Goal: Task Accomplishment & Management: Use online tool/utility

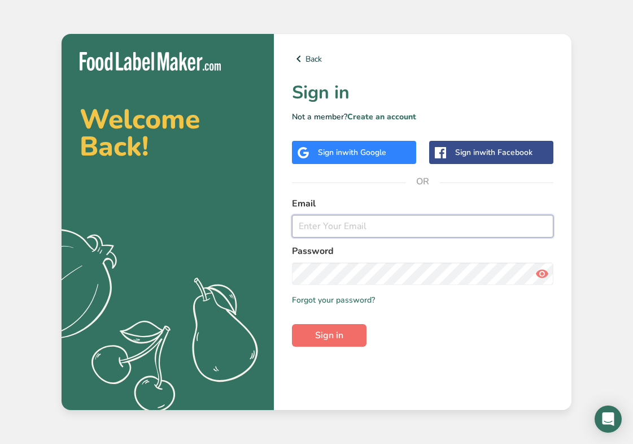
type input "[EMAIL_ADDRESS][DOMAIN_NAME]"
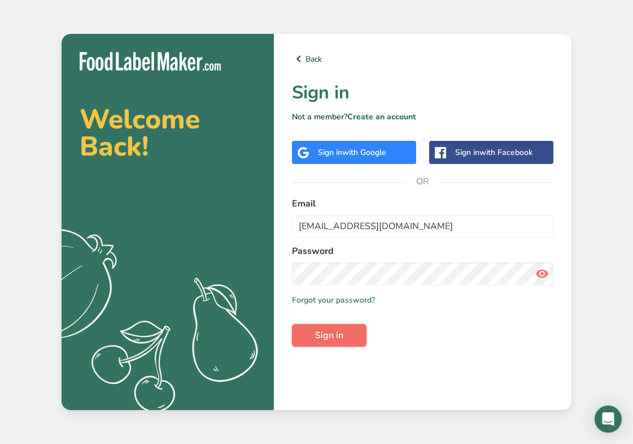
click at [334, 342] on button "Sign in" at bounding box center [329, 335] width 75 height 23
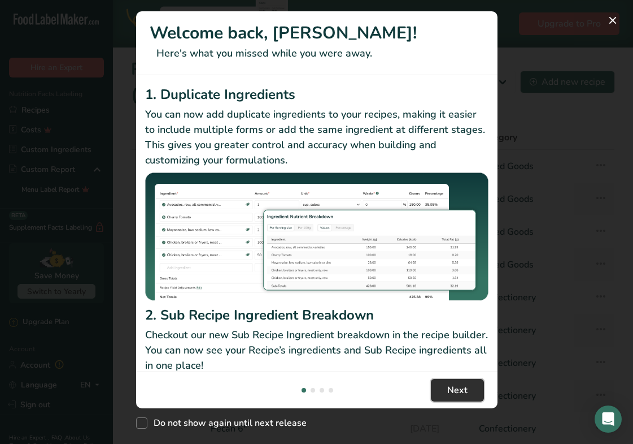
click at [463, 394] on span "Next" at bounding box center [458, 390] width 20 height 14
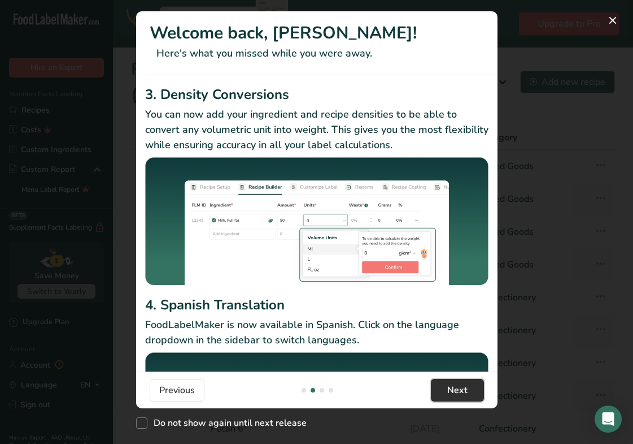
click at [463, 394] on span "Next" at bounding box center [458, 390] width 20 height 14
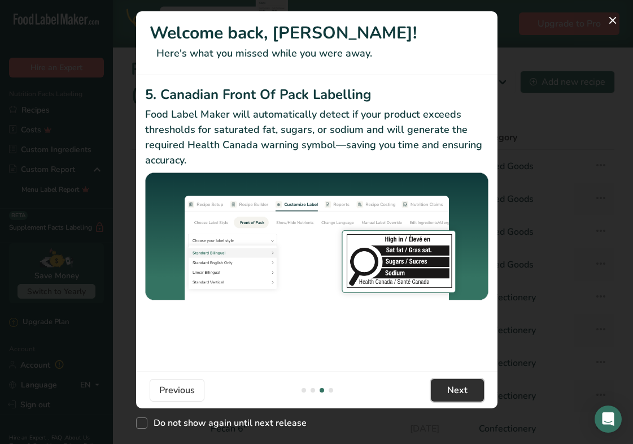
click at [463, 394] on span "Next" at bounding box center [458, 390] width 20 height 14
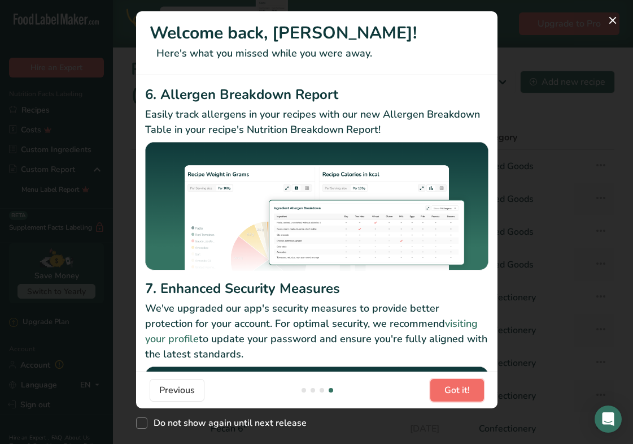
click at [463, 394] on span "Got it!" at bounding box center [457, 390] width 25 height 14
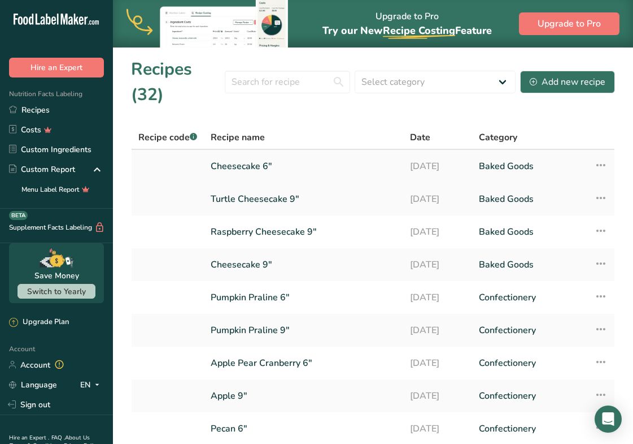
click at [604, 165] on icon at bounding box center [602, 165] width 14 height 20
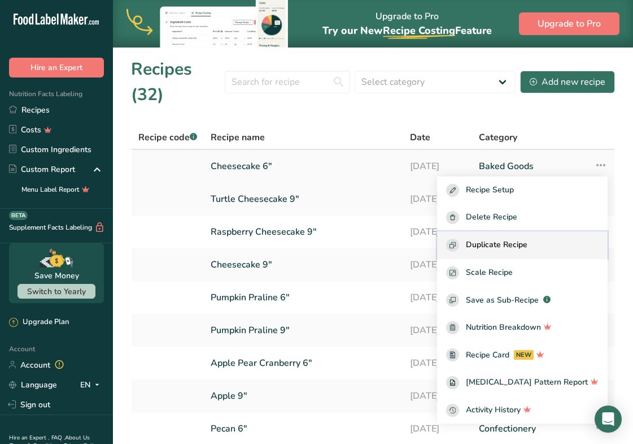
click at [504, 245] on span "Duplicate Recipe" at bounding box center [497, 244] width 62 height 13
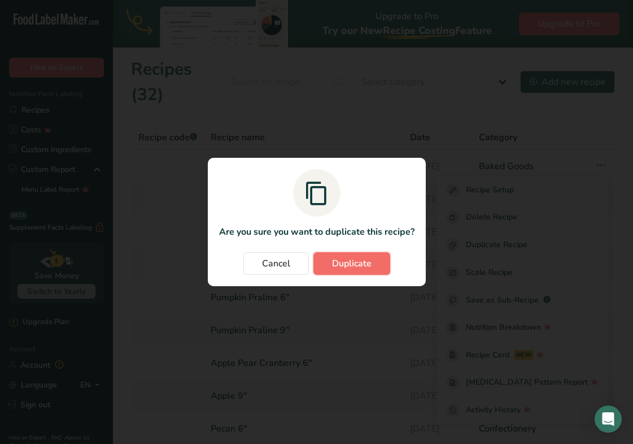
click at [364, 268] on span "Duplicate" at bounding box center [352, 264] width 40 height 14
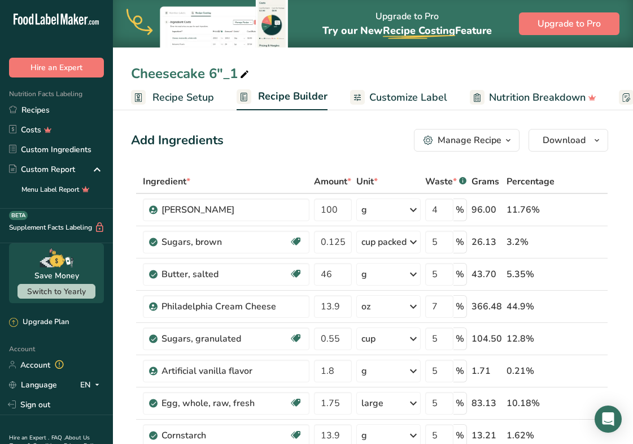
click at [228, 75] on div "Cheesecake 6"_1" at bounding box center [191, 73] width 120 height 20
type input "Raspberry Cheesecake 6""
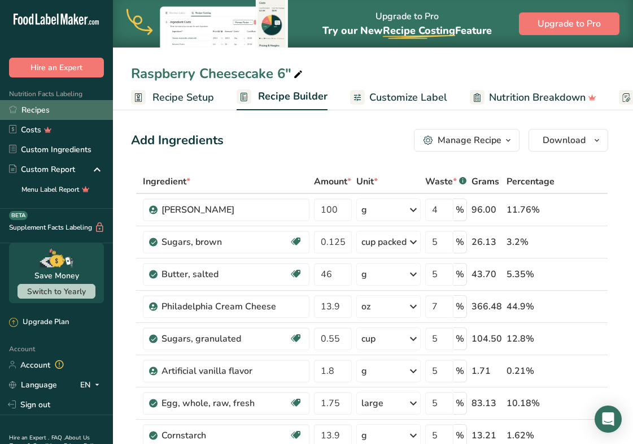
click at [58, 111] on link "Recipes" at bounding box center [56, 110] width 113 height 20
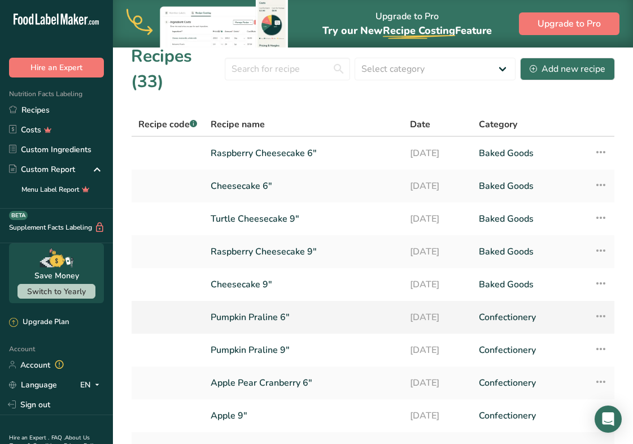
scroll to position [14, 0]
click at [288, 256] on link "Raspberry Cheesecake 9"" at bounding box center [304, 251] width 186 height 24
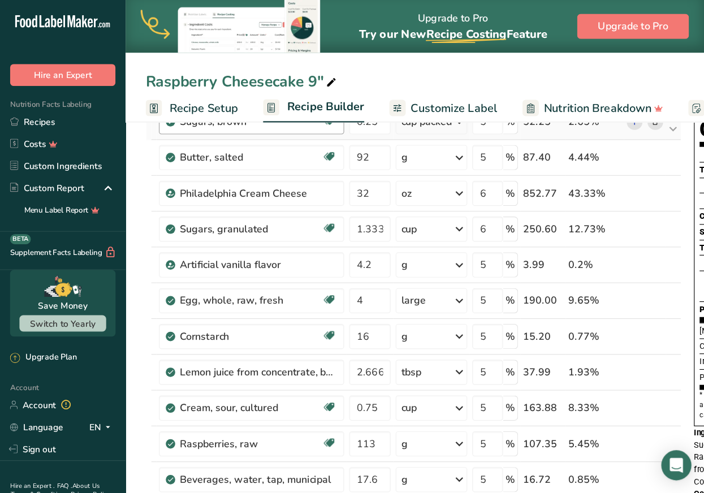
scroll to position [132, 0]
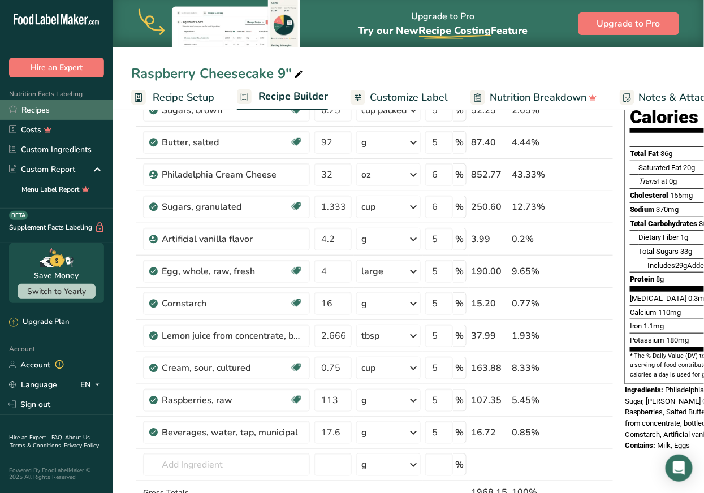
click at [57, 114] on link "Recipes" at bounding box center [56, 110] width 113 height 20
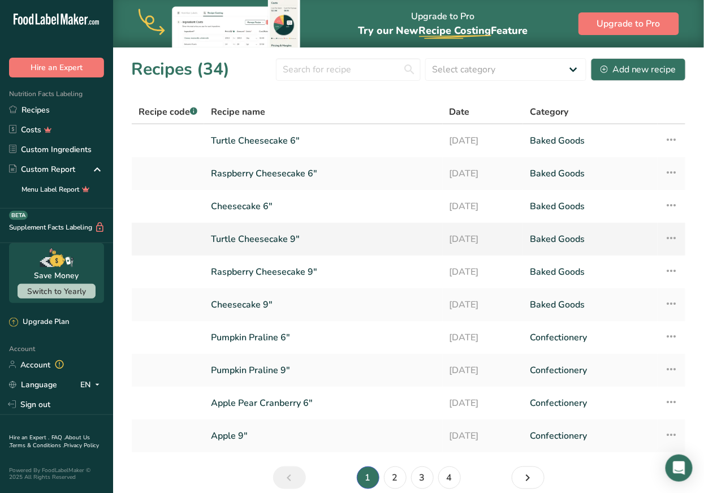
click at [279, 242] on link "Turtle Cheesecake 9"" at bounding box center [323, 239] width 225 height 24
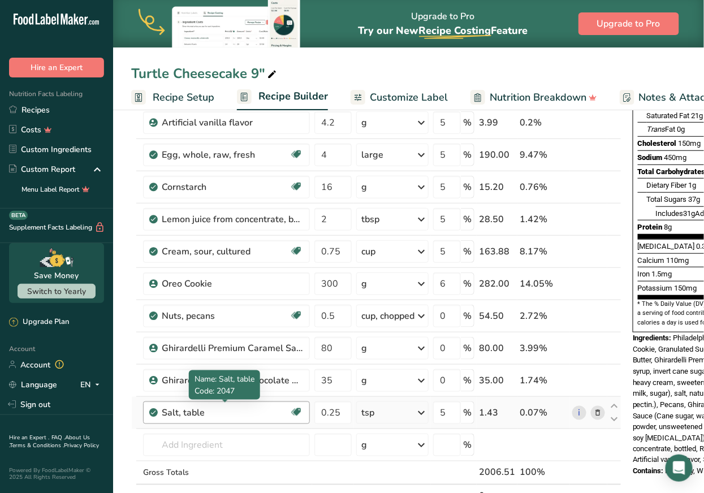
scroll to position [190, 0]
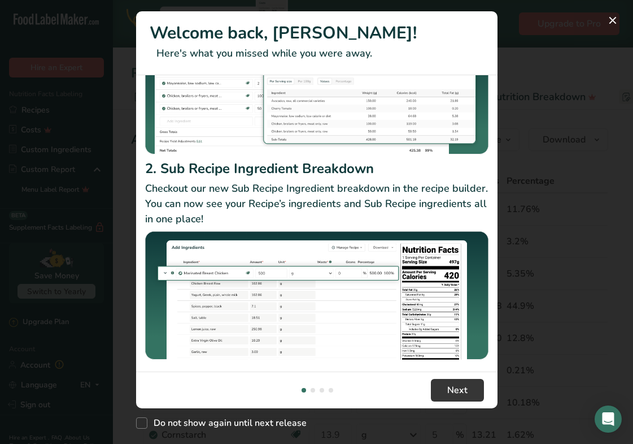
scroll to position [147, 0]
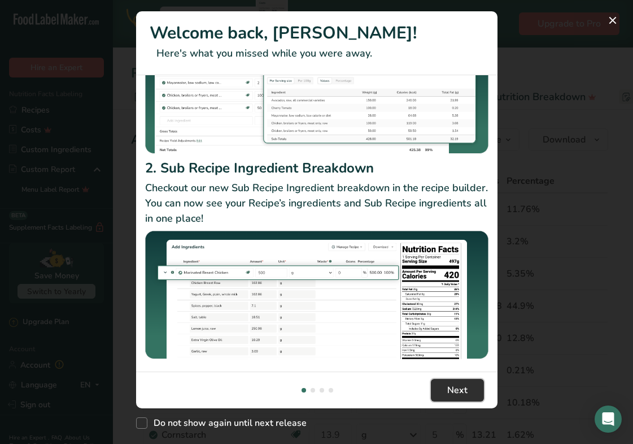
click at [459, 390] on span "Next" at bounding box center [458, 390] width 20 height 14
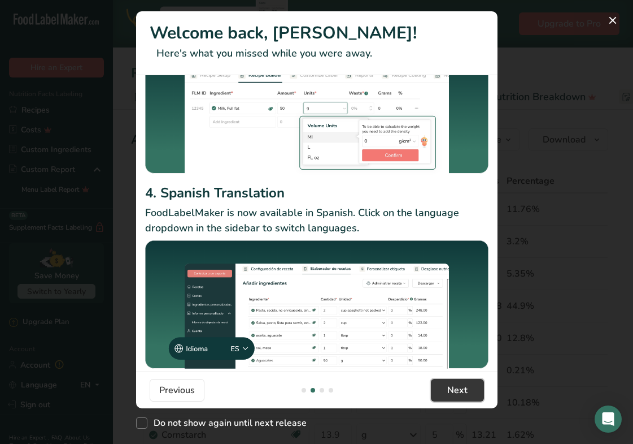
scroll to position [121, 0]
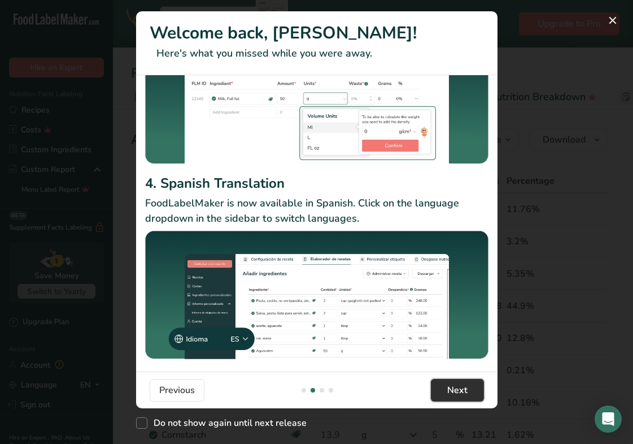
click at [467, 389] on button "Next" at bounding box center [457, 390] width 53 height 23
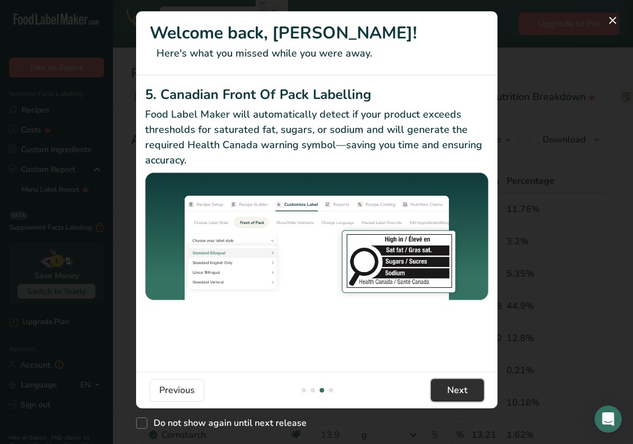
click at [457, 389] on span "Next" at bounding box center [458, 390] width 20 height 14
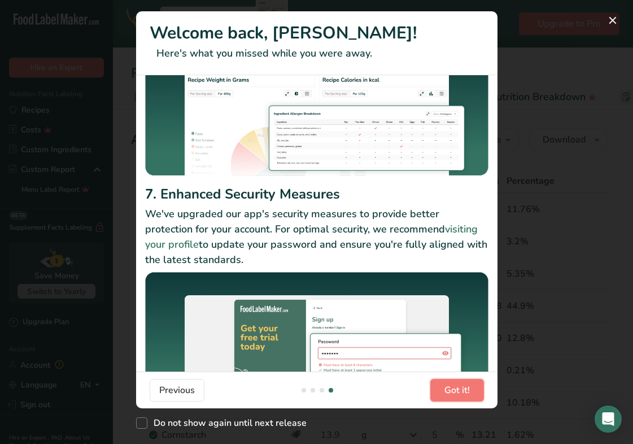
scroll to position [136, 0]
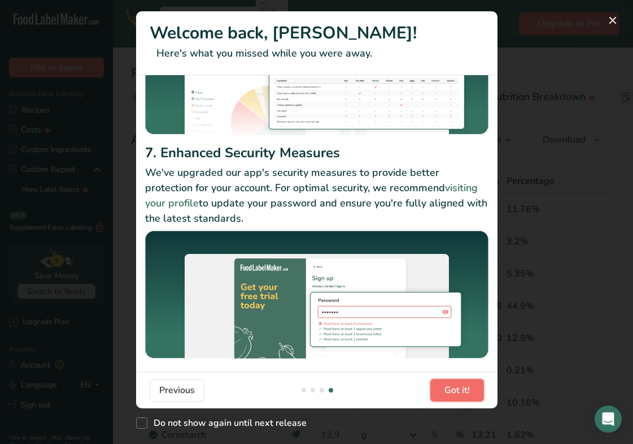
click at [455, 394] on span "Got it!" at bounding box center [457, 390] width 25 height 14
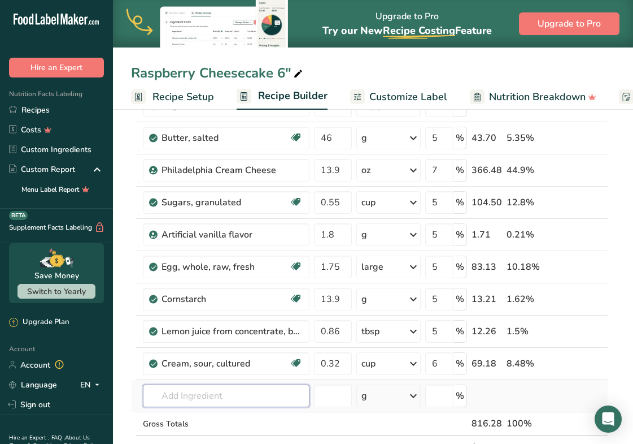
click at [187, 394] on input "text" at bounding box center [226, 395] width 167 height 23
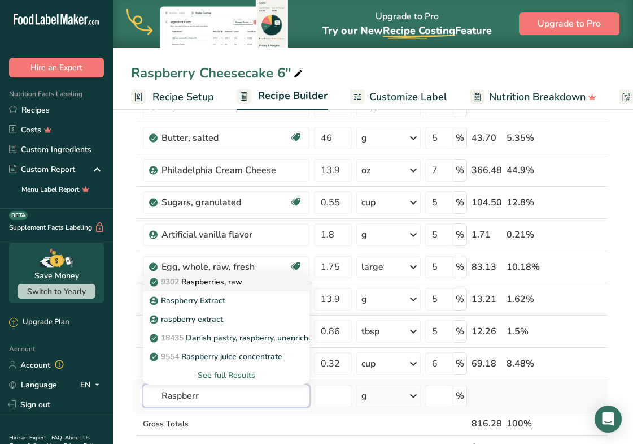
type input "Raspberr"
click at [249, 282] on div "9302 Raspberries, raw" at bounding box center [217, 282] width 131 height 12
type input "Raspberries, raw"
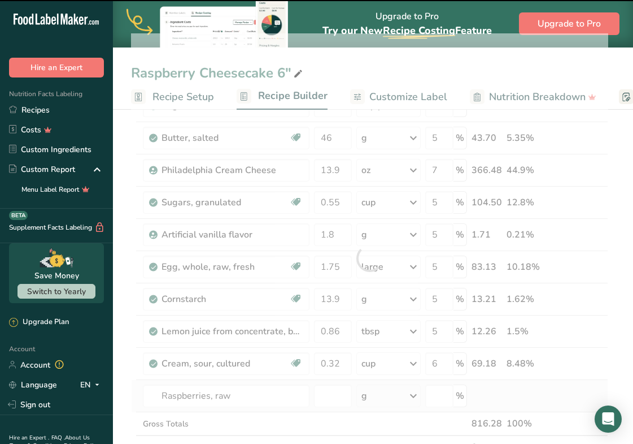
type input "0"
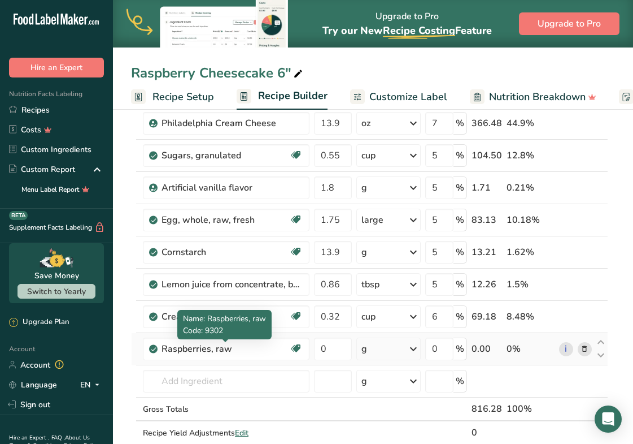
scroll to position [185, 0]
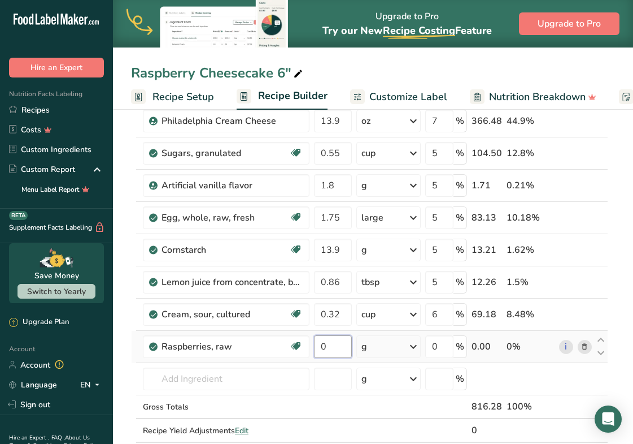
click at [339, 349] on input "0" at bounding box center [333, 346] width 38 height 23
type input "51"
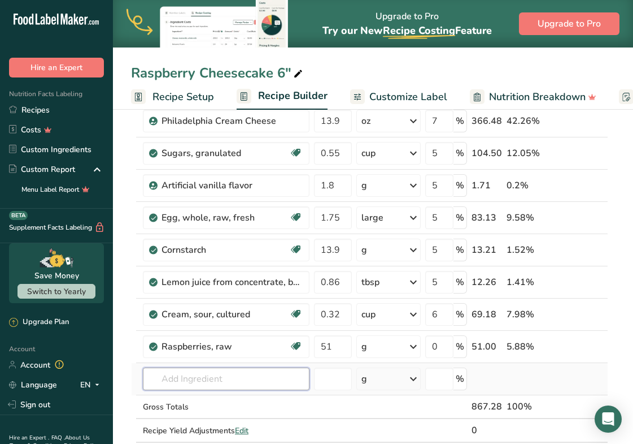
click at [245, 378] on input "text" at bounding box center [226, 378] width 167 height 23
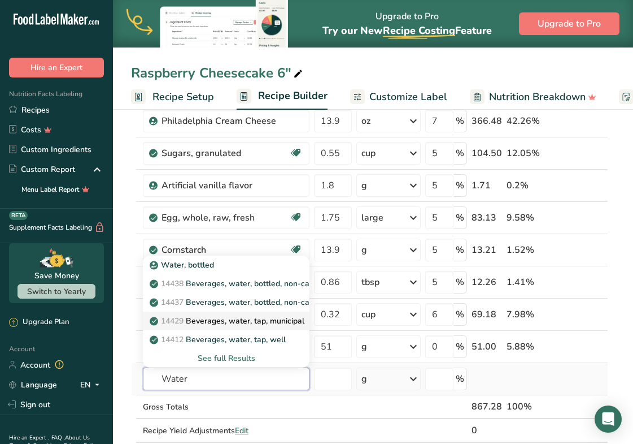
type input "Water"
click at [229, 328] on link "14429 Beverages, water, tap, municipal" at bounding box center [226, 320] width 167 height 19
type input "Beverages, water, tap, municipal"
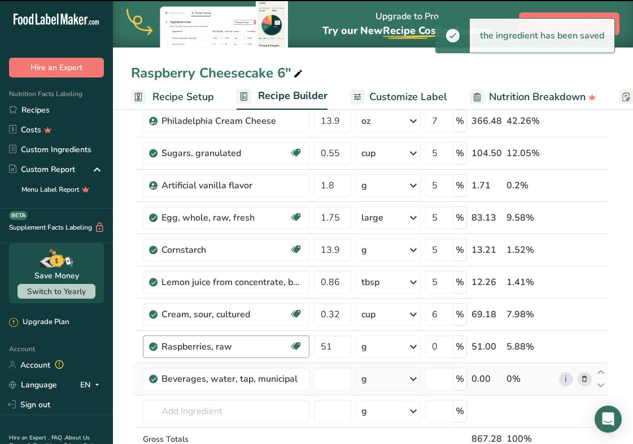
type input "0"
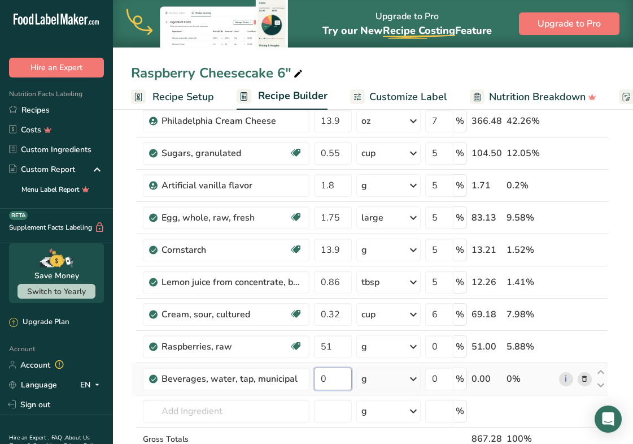
click at [334, 378] on input "0" at bounding box center [333, 378] width 38 height 23
type input "7.9"
click at [336, 284] on input "0.86" at bounding box center [333, 282] width 38 height 23
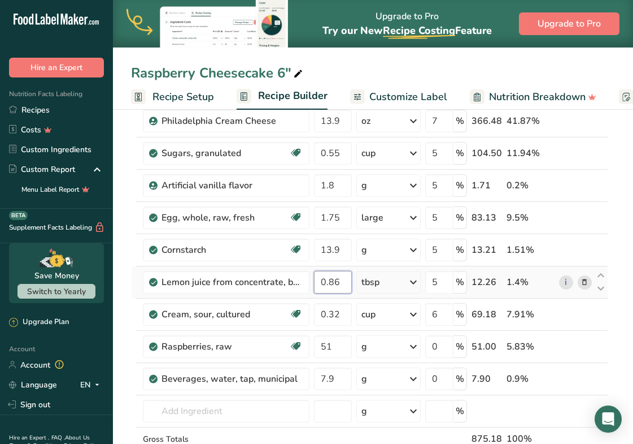
click at [336, 284] on input "0.86" at bounding box center [333, 282] width 38 height 23
type input "1.19"
click at [405, 58] on div "Raspberry Cheesecake 6" Recipe Setup Recipe Builder Customize Label Nutrition B…" at bounding box center [373, 55] width 520 height 110
click at [383, 96] on span "Customize Label" at bounding box center [409, 96] width 78 height 15
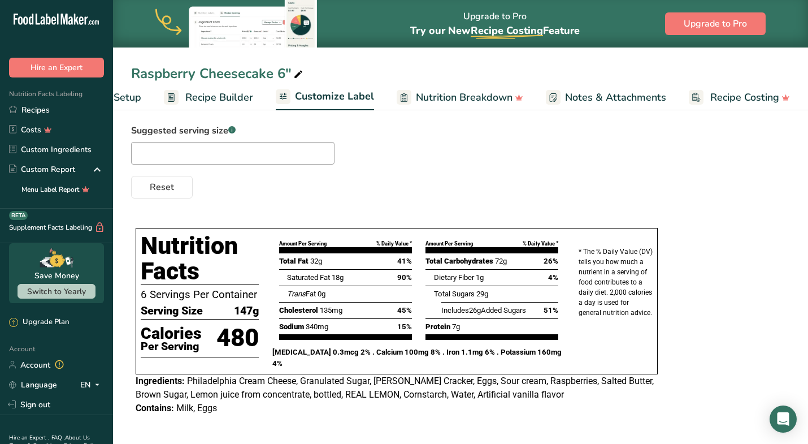
scroll to position [0, 73]
click at [45, 108] on link "Recipes" at bounding box center [56, 110] width 113 height 20
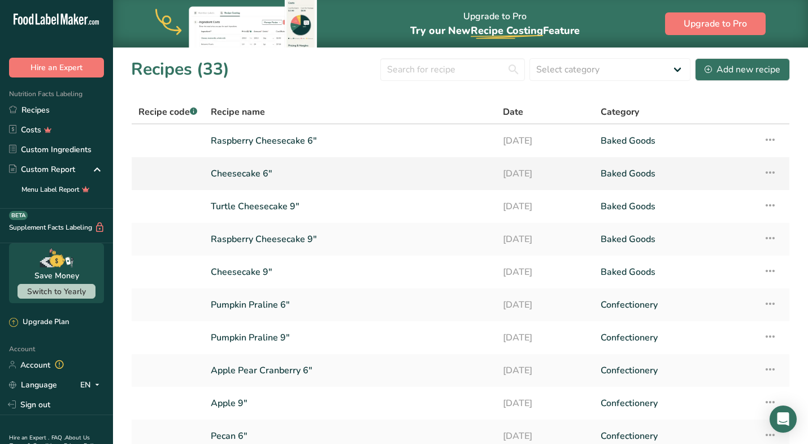
click at [633, 171] on icon at bounding box center [770, 172] width 14 height 20
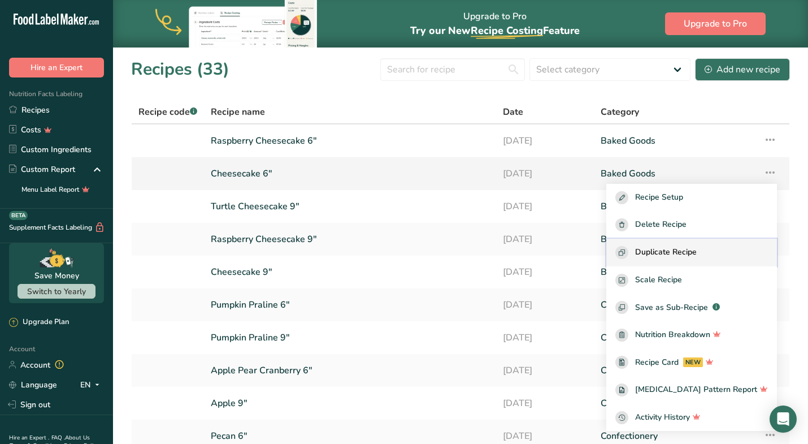
click at [633, 253] on span "Duplicate Recipe" at bounding box center [666, 252] width 62 height 13
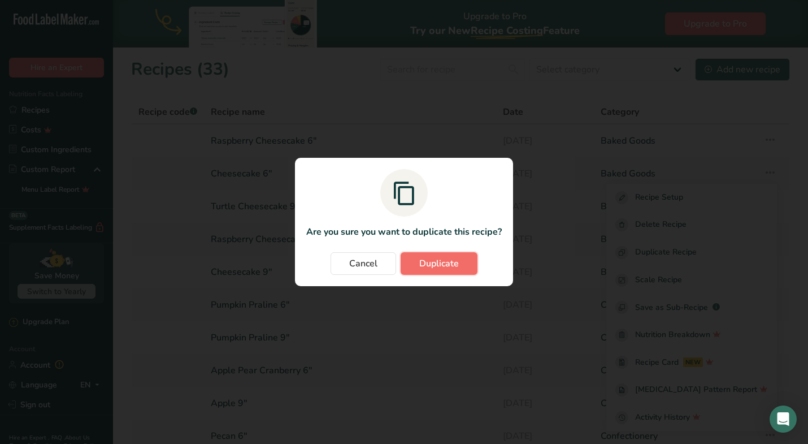
click at [446, 264] on span "Duplicate" at bounding box center [439, 264] width 40 height 14
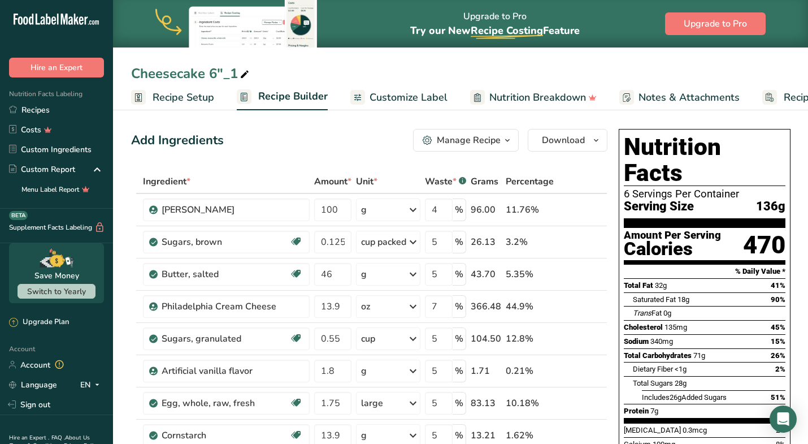
click at [206, 75] on div "Cheesecake 6"_1" at bounding box center [191, 73] width 120 height 20
click at [463, 64] on input "Turtle Cheesecake 6"" at bounding box center [460, 73] width 659 height 20
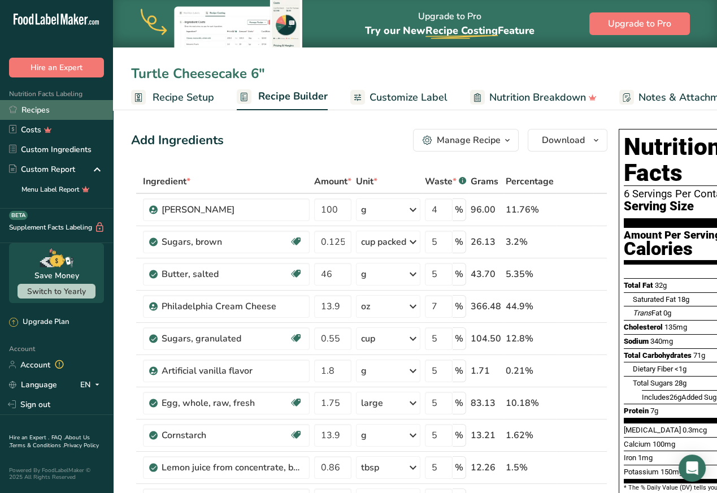
type input "Turtle Cheesecake 6""
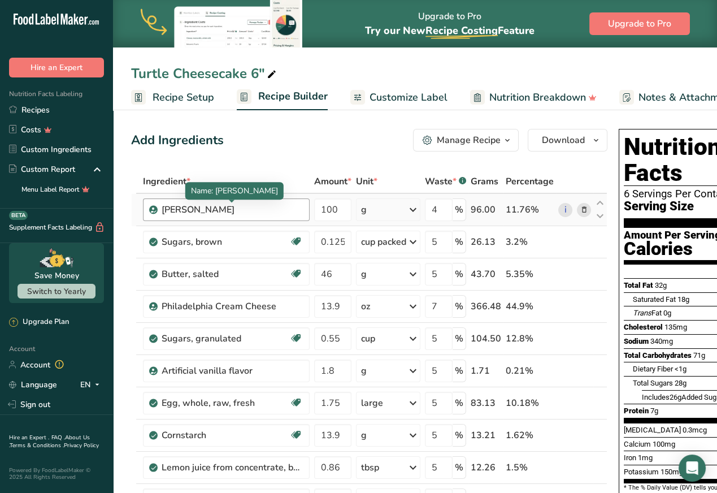
click at [168, 208] on div "[PERSON_NAME]" at bounding box center [232, 210] width 141 height 14
click at [180, 211] on div "[PERSON_NAME]" at bounding box center [232, 210] width 141 height 14
click at [187, 212] on div "[PERSON_NAME]" at bounding box center [232, 210] width 141 height 14
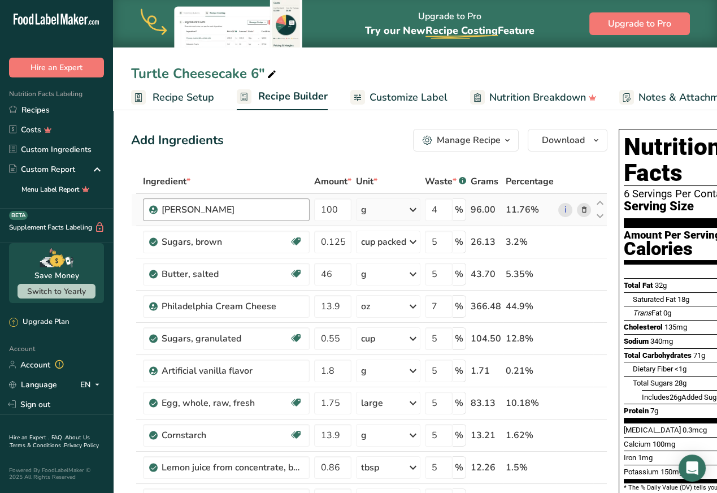
click at [187, 212] on div "[PERSON_NAME]" at bounding box center [232, 210] width 141 height 14
click at [580, 210] on icon at bounding box center [584, 210] width 8 height 12
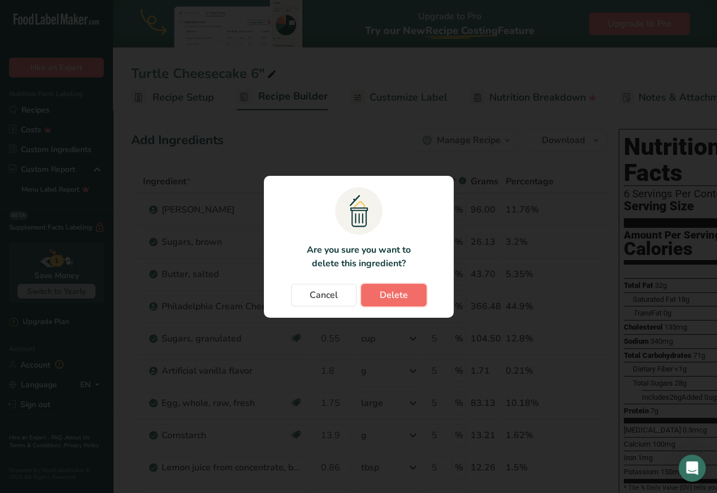
click at [391, 302] on button "Delete" at bounding box center [394, 295] width 66 height 23
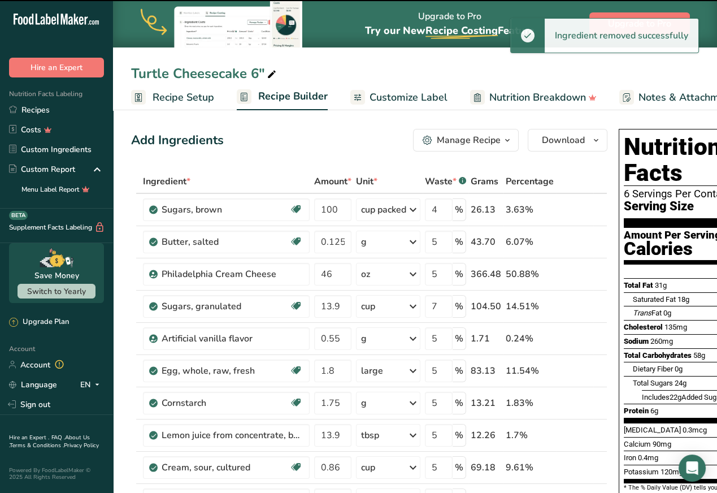
type input "0.125"
type input "5"
type input "46"
type input "13.9"
type input "7"
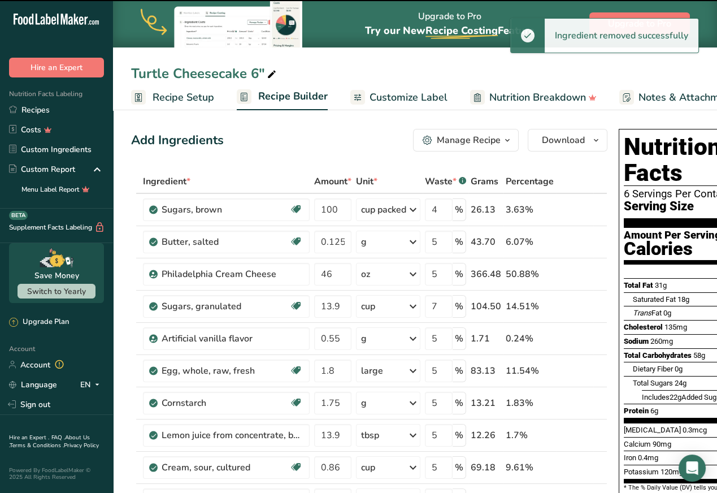
type input "0.55"
type input "5"
type input "1.8"
type input "1.75"
type input "13.9"
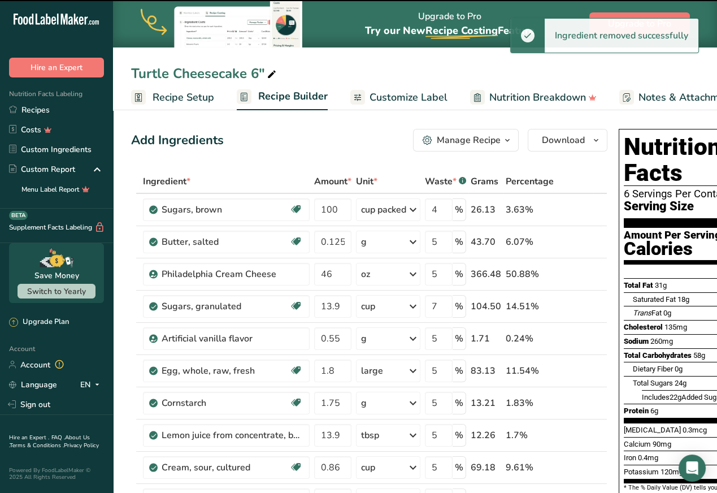
type input "0.86"
type input "0.32"
type input "6"
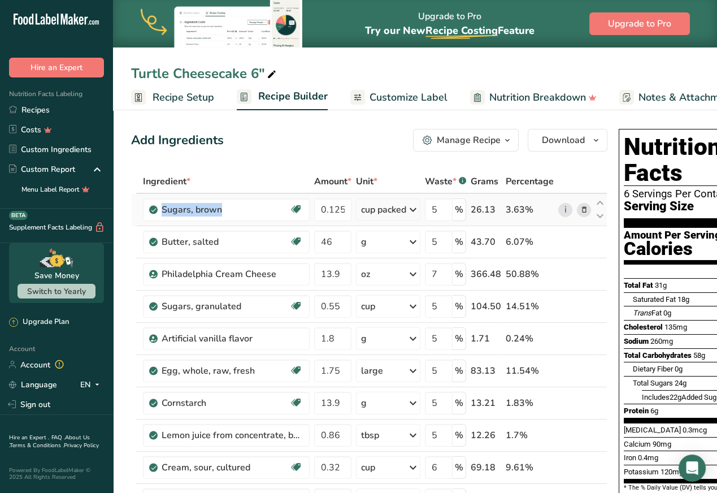
click at [582, 210] on icon at bounding box center [584, 210] width 8 height 12
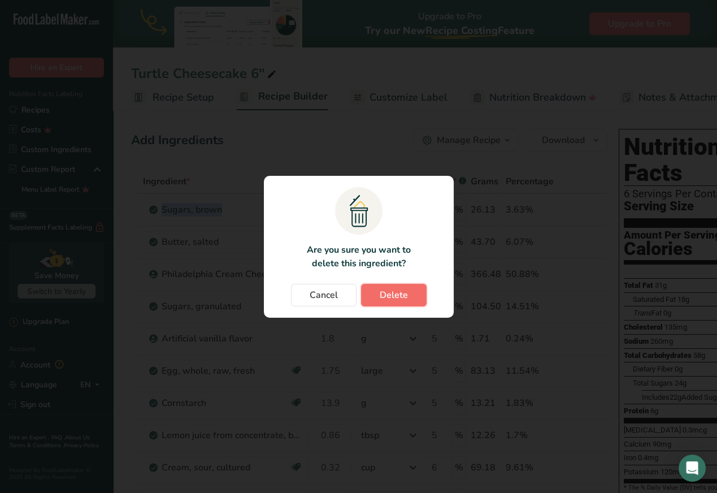
click at [406, 294] on span "Delete" at bounding box center [394, 295] width 28 height 14
type input "46"
type input "13.9"
type input "7"
type input "0.55"
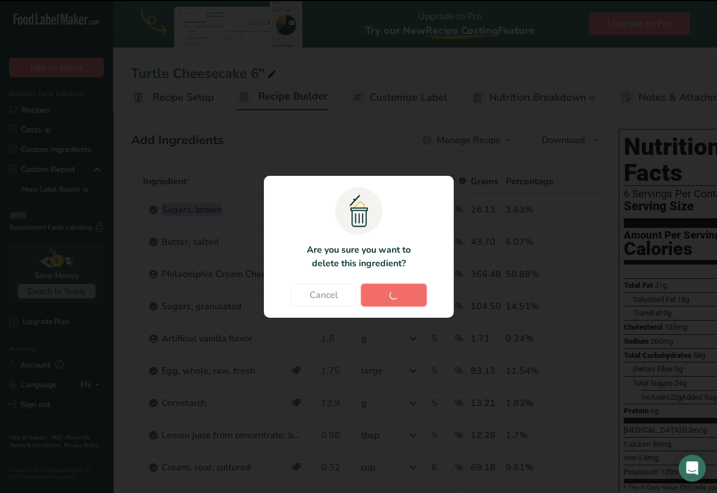
type input "5"
type input "1.8"
type input "1.75"
type input "13.9"
type input "0.86"
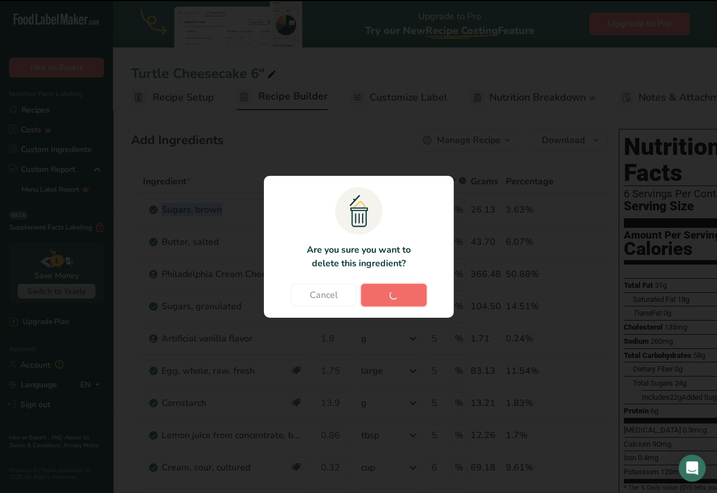
type input "0.32"
type input "6"
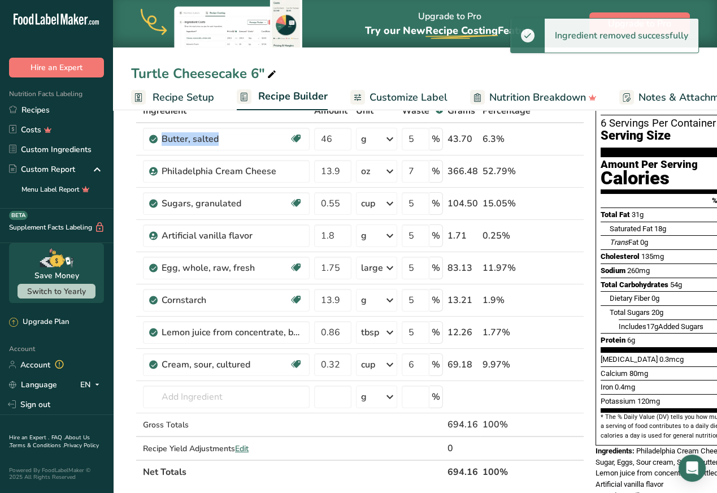
scroll to position [76, 0]
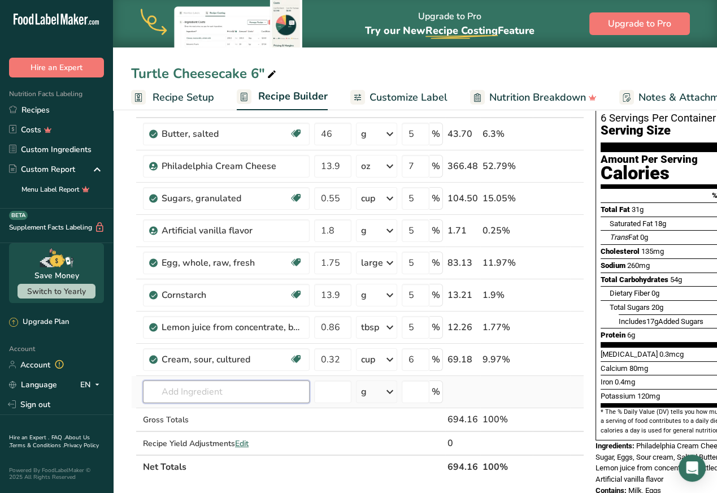
click at [181, 390] on input "text" at bounding box center [226, 391] width 167 height 23
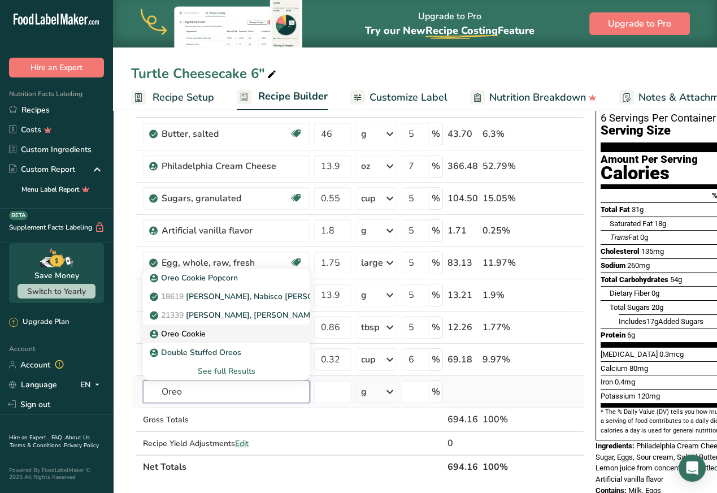
type input "Oreo"
click at [212, 333] on div "Oreo Cookie" at bounding box center [217, 334] width 131 height 12
type input "Oreo Cookie"
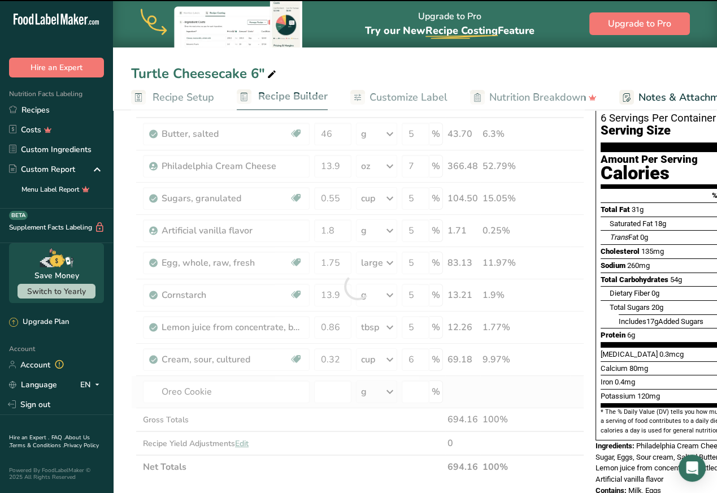
type input "0"
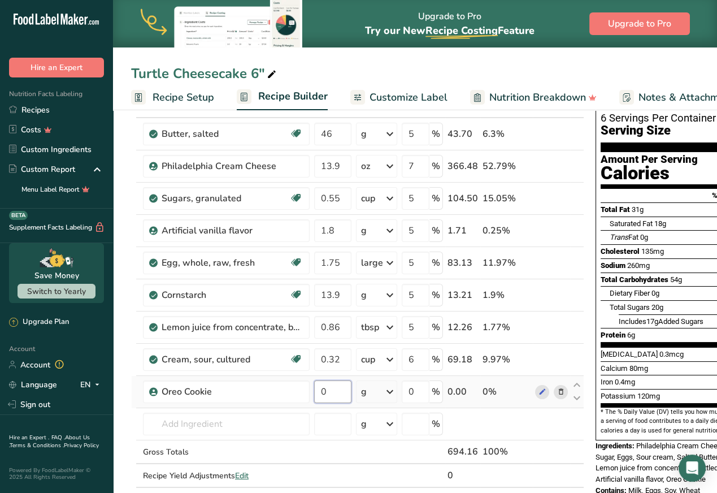
click at [337, 390] on input "0" at bounding box center [332, 391] width 37 height 23
type input "150"
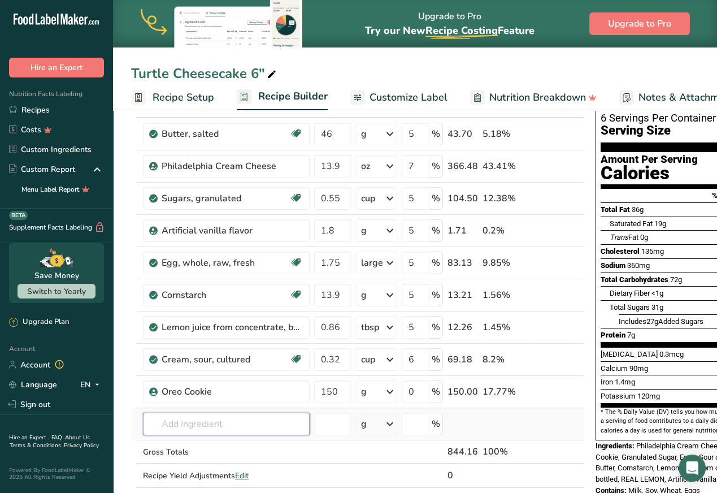
click at [231, 422] on input "text" at bounding box center [226, 424] width 167 height 23
click at [340, 132] on input "46" at bounding box center [332, 134] width 37 height 23
type input "42.5"
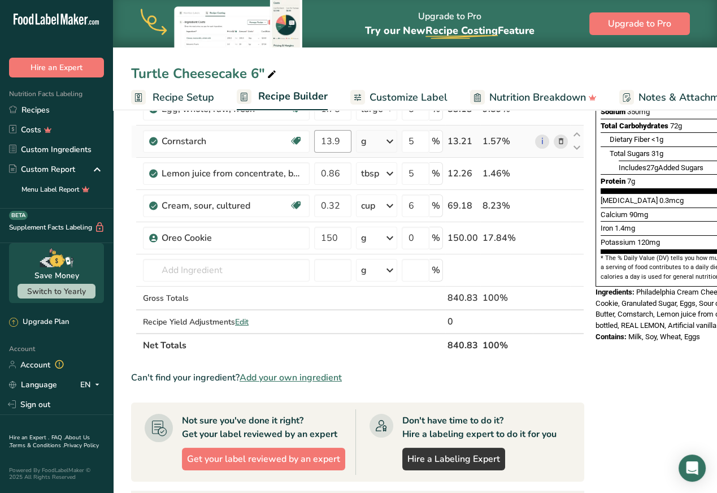
scroll to position [233, 0]
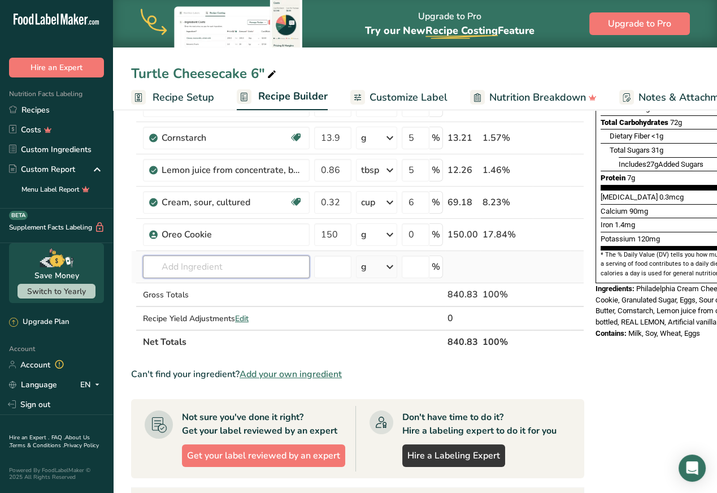
click at [201, 258] on input "text" at bounding box center [226, 266] width 167 height 23
type input "c"
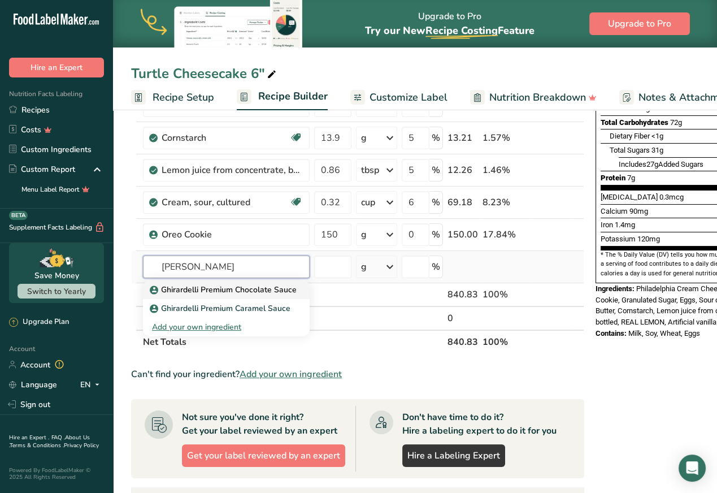
type input "ghiradelli"
click at [280, 289] on p "Ghirardelli Premium Chocolate Sauce" at bounding box center [224, 290] width 145 height 12
type input "Ghirardelli Premium Chocolate Sauce"
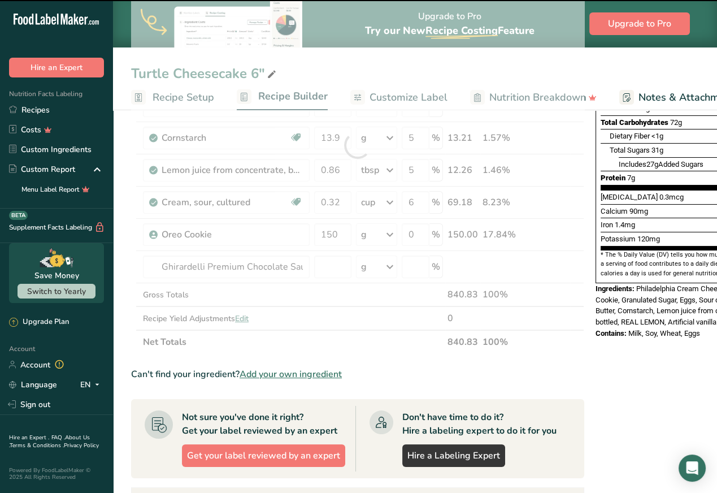
type input "0"
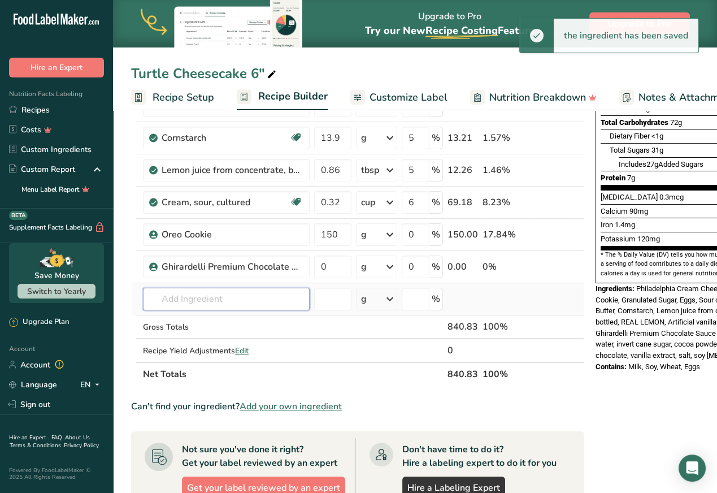
click at [200, 295] on input "text" at bounding box center [226, 299] width 167 height 23
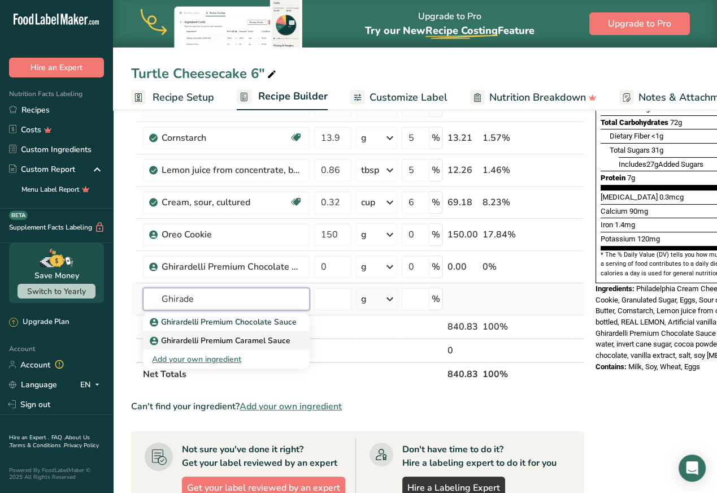
type input "Ghirade"
click at [258, 341] on p "Ghirardelli Premium Caramel Sauce" at bounding box center [221, 341] width 138 height 12
type input "Ghirardelli Premium Caramel Sauce"
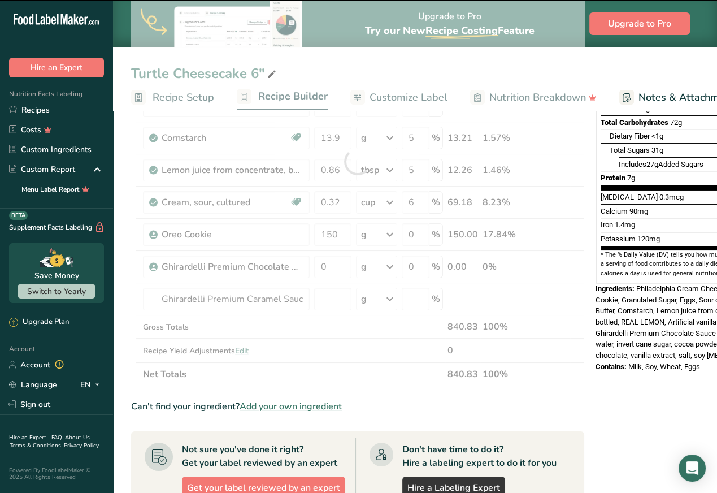
type input "0"
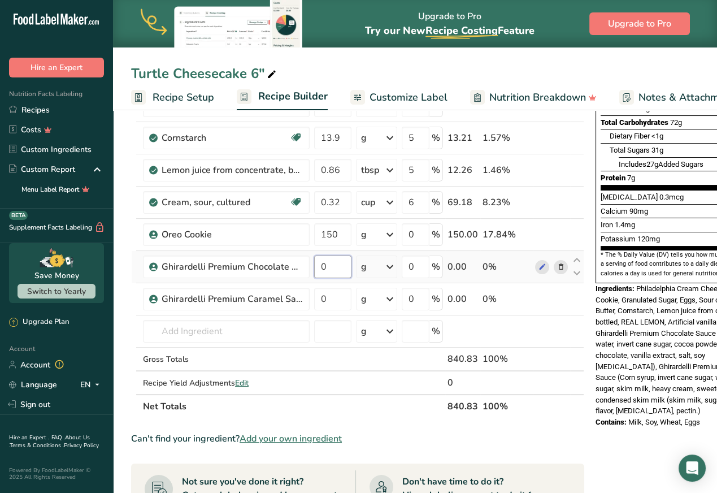
click at [336, 266] on input "0" at bounding box center [332, 266] width 37 height 23
type input "40"
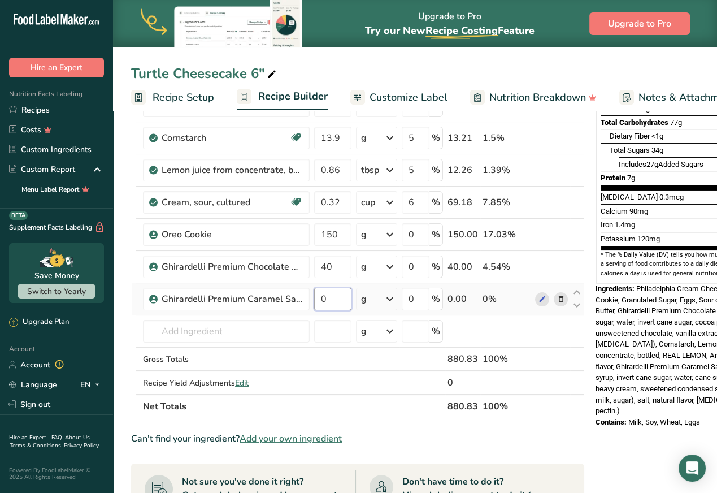
click at [333, 297] on input "0" at bounding box center [332, 299] width 37 height 23
type input "17.5"
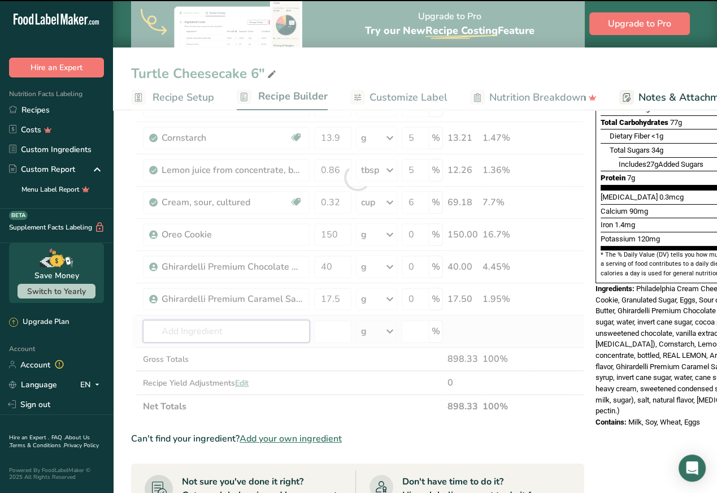
click at [261, 324] on input "text" at bounding box center [226, 331] width 167 height 23
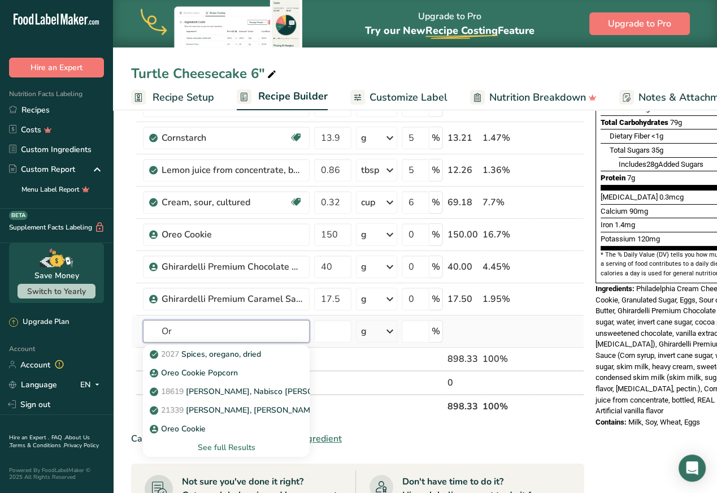
type input "O"
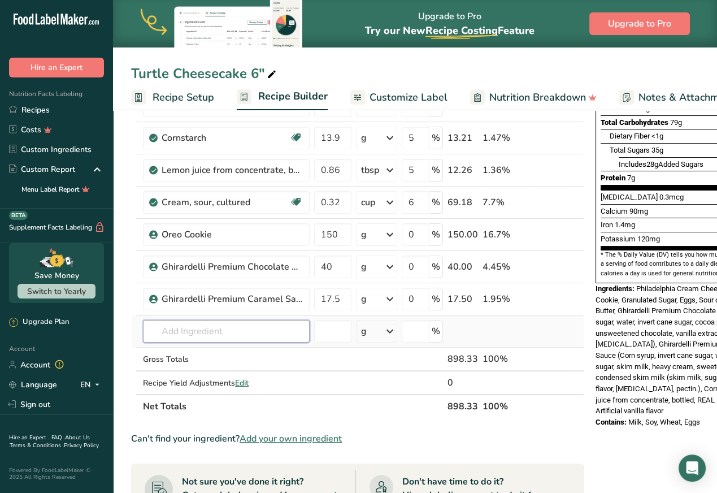
type input "e"
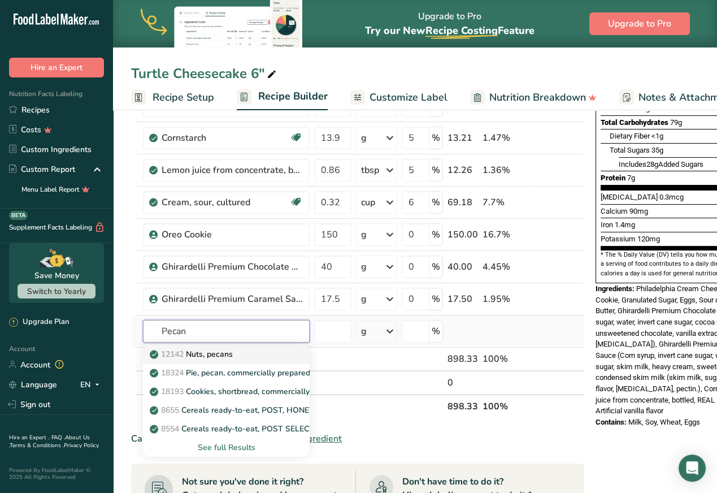
type input "Pecan"
click at [237, 349] on div "12142 Nuts, pecans" at bounding box center [217, 354] width 131 height 12
type input "Nuts, pecans"
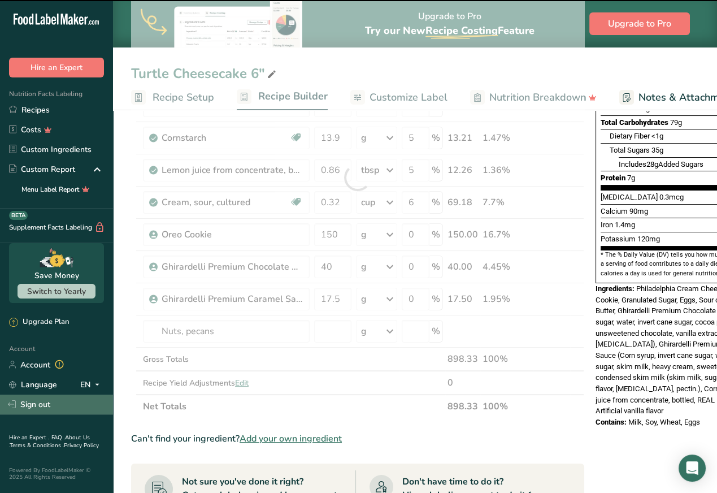
type input "0"
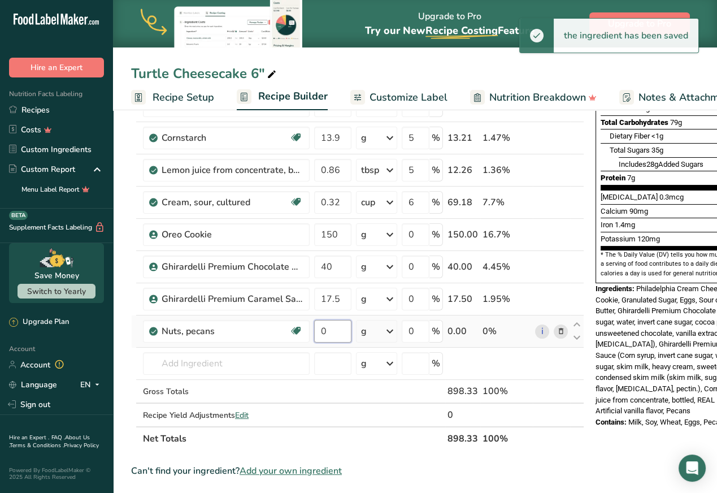
click at [331, 331] on input "0" at bounding box center [332, 331] width 37 height 23
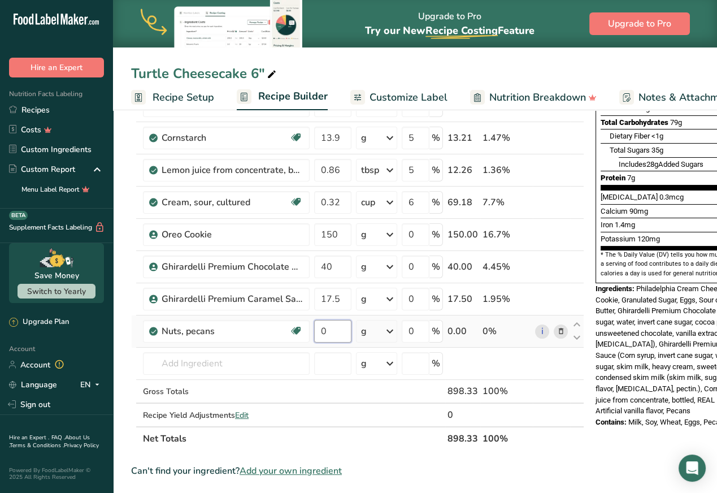
click at [340, 329] on input "0" at bounding box center [332, 331] width 37 height 23
type input "0.25"
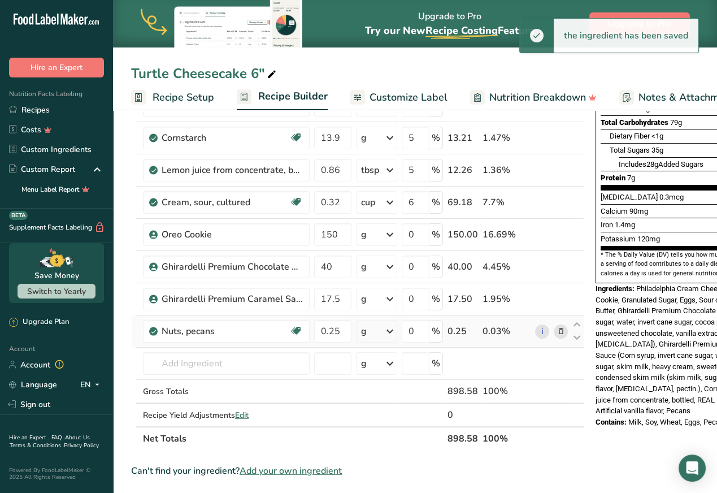
click at [387, 326] on icon at bounding box center [390, 331] width 14 height 20
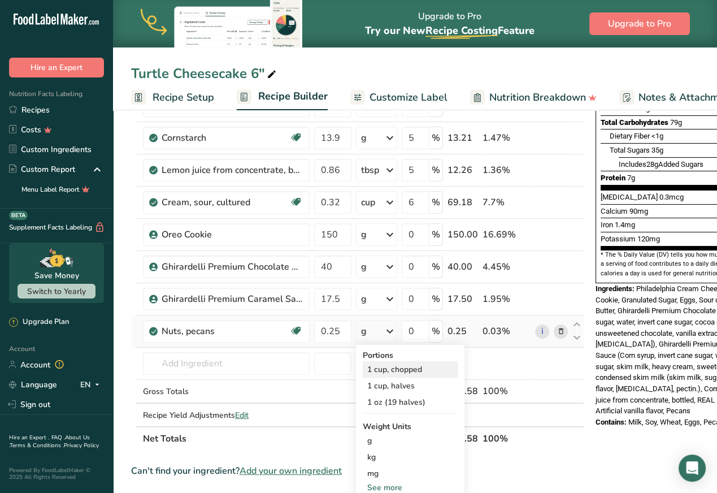
click at [396, 366] on div "1 cup, chopped" at bounding box center [410, 369] width 95 height 16
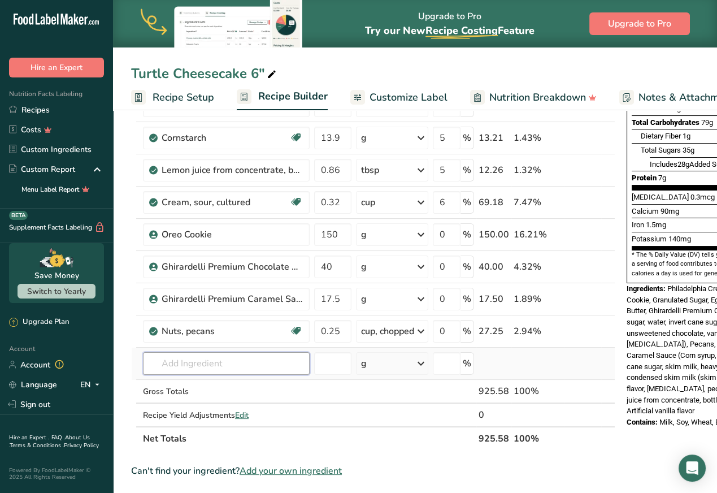
click at [200, 359] on input "text" at bounding box center [226, 363] width 167 height 23
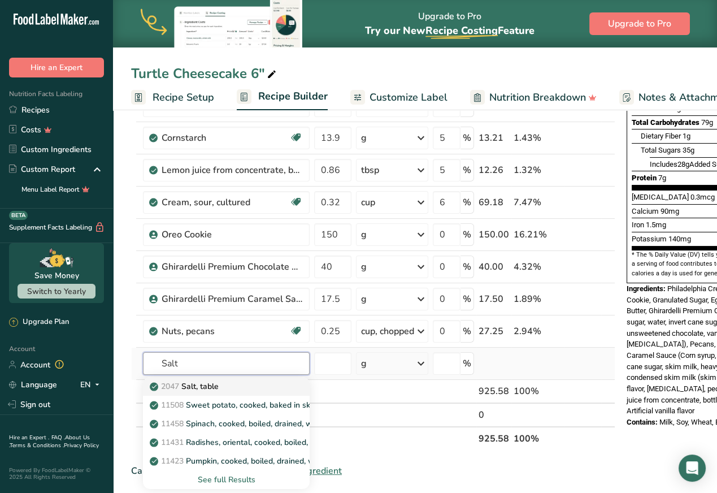
type input "Salt"
click at [197, 386] on p "2047 Salt, table" at bounding box center [185, 386] width 67 height 12
type input "Salt, table"
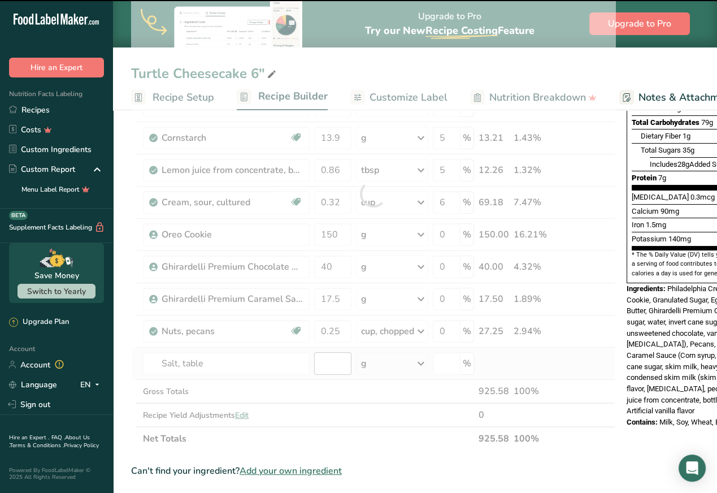
type input "0"
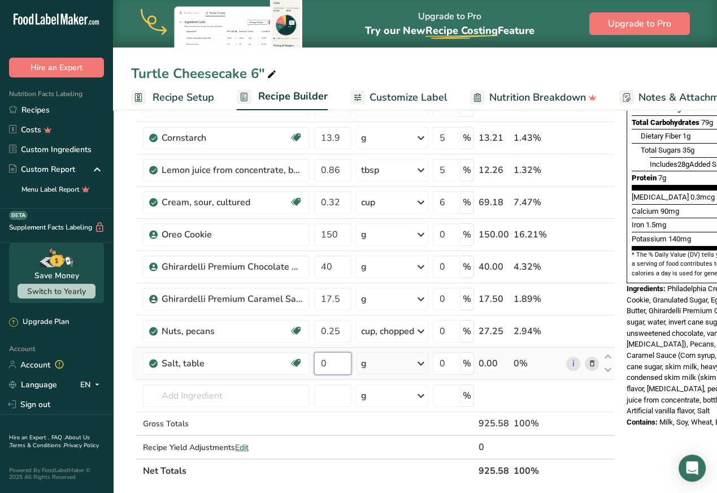
click at [331, 364] on input "0" at bounding box center [332, 363] width 37 height 23
type input "0.125"
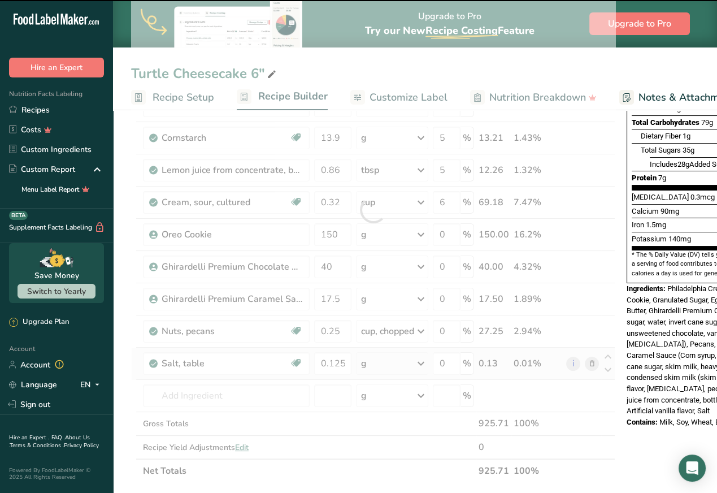
click at [422, 364] on icon at bounding box center [421, 363] width 14 height 20
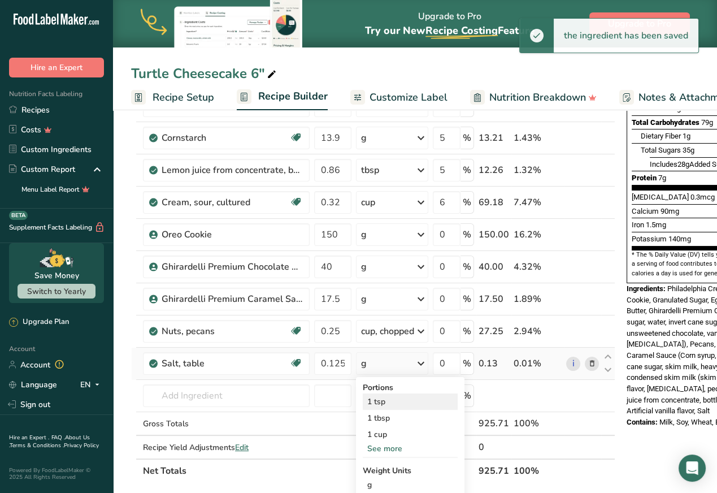
click at [384, 400] on div "1 tsp" at bounding box center [410, 401] width 95 height 16
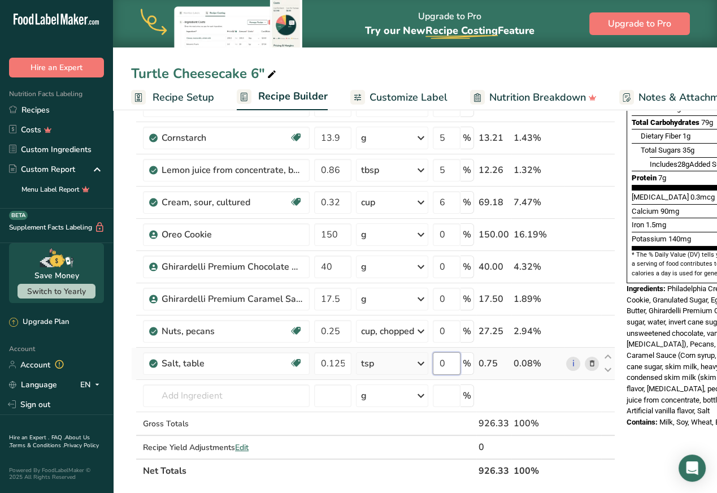
click at [450, 363] on input "0" at bounding box center [447, 363] width 28 height 23
type input "5"
click at [450, 223] on input "0" at bounding box center [447, 234] width 28 height 23
type input "5"
click at [167, 95] on span "Recipe Setup" at bounding box center [184, 97] width 62 height 15
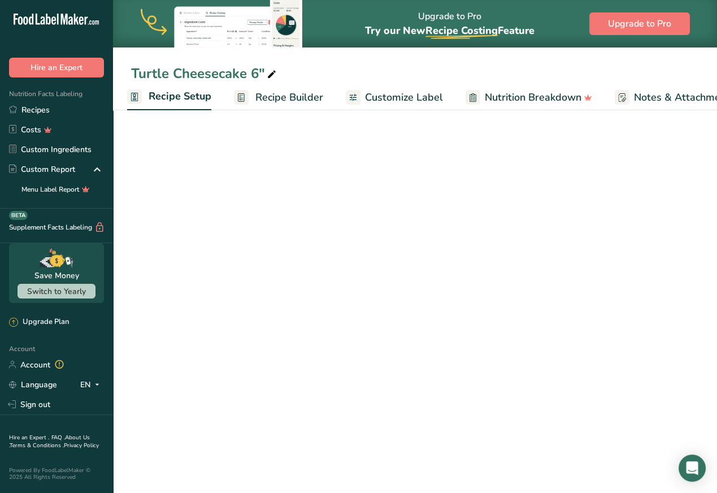
scroll to position [1, 0]
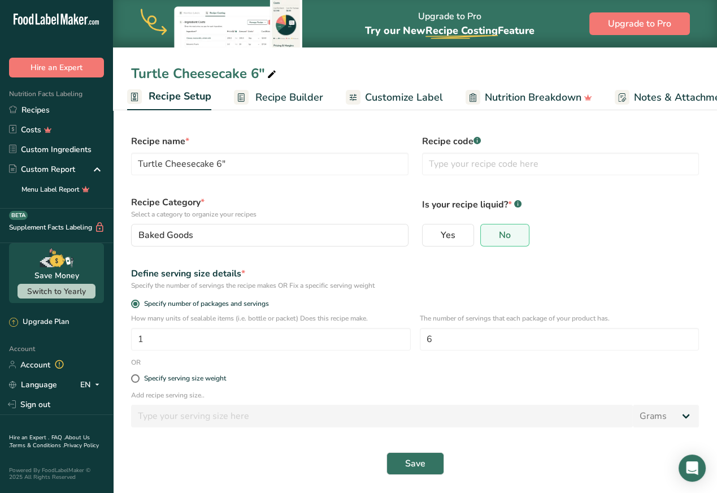
click at [407, 93] on span "Customize Label" at bounding box center [404, 97] width 78 height 15
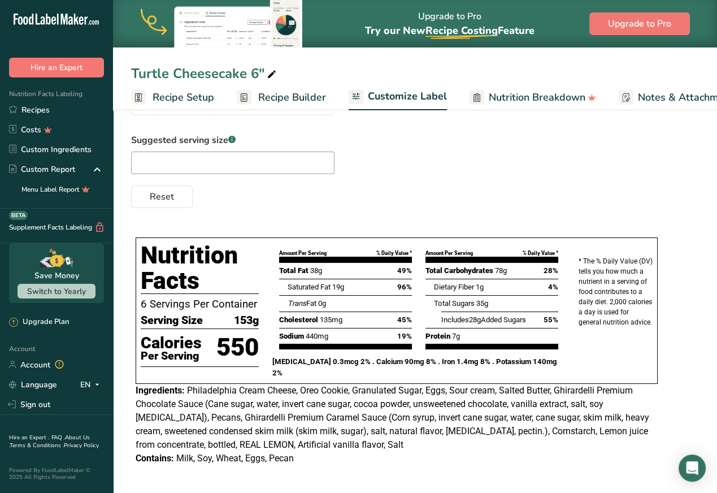
click at [180, 103] on span "Recipe Setup" at bounding box center [184, 97] width 62 height 15
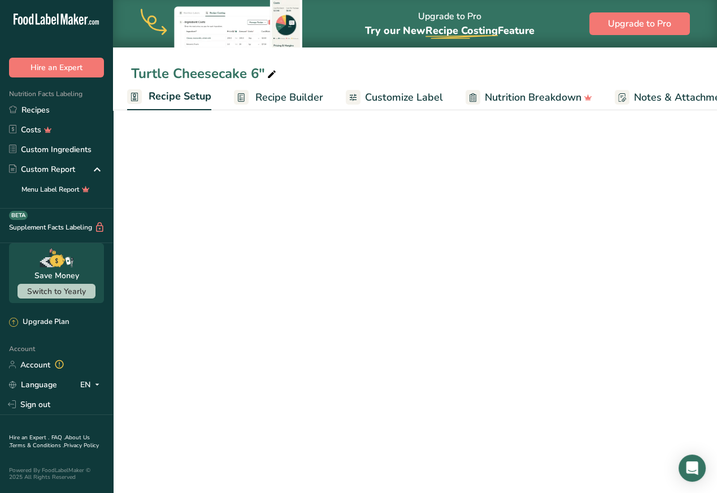
scroll to position [1, 0]
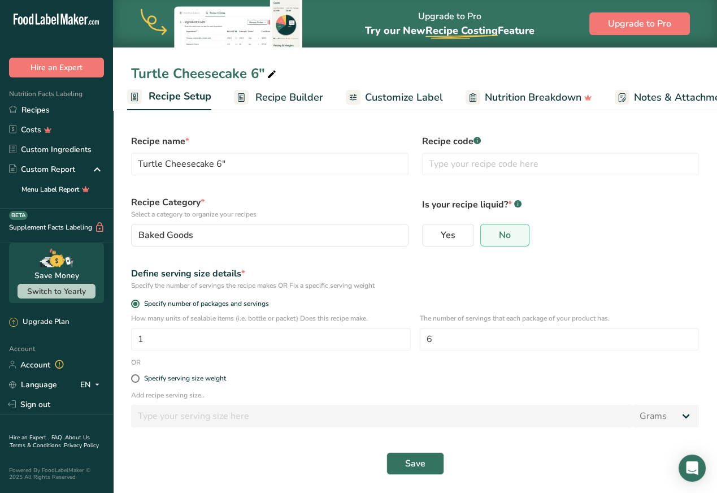
click at [294, 98] on span "Recipe Builder" at bounding box center [289, 97] width 68 height 15
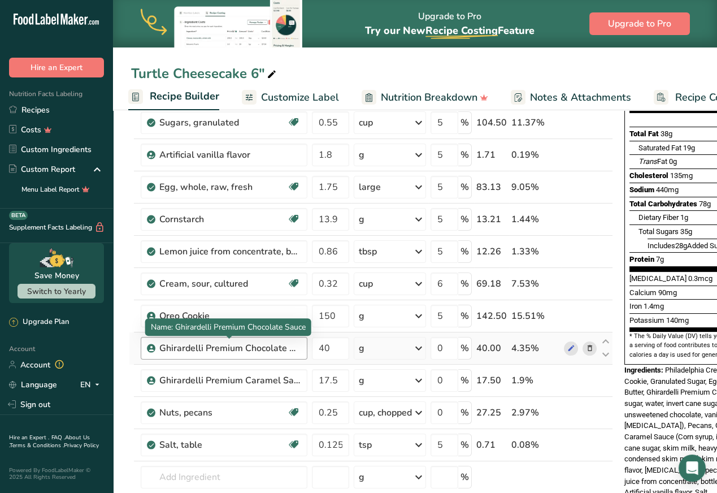
scroll to position [78, 0]
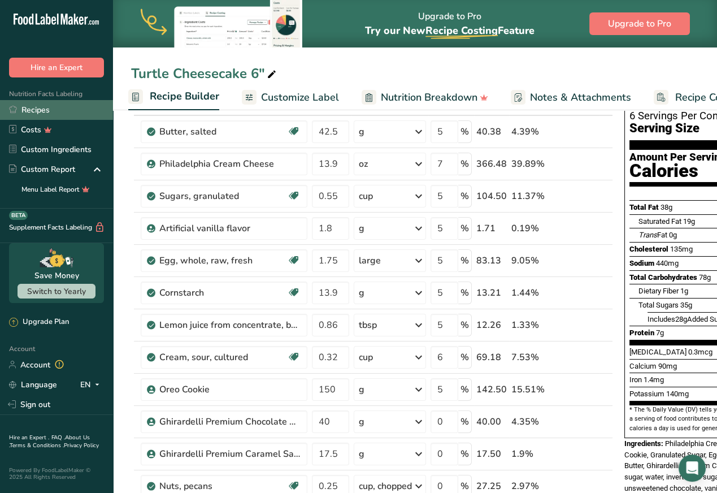
click at [34, 114] on link "Recipes" at bounding box center [56, 110] width 113 height 20
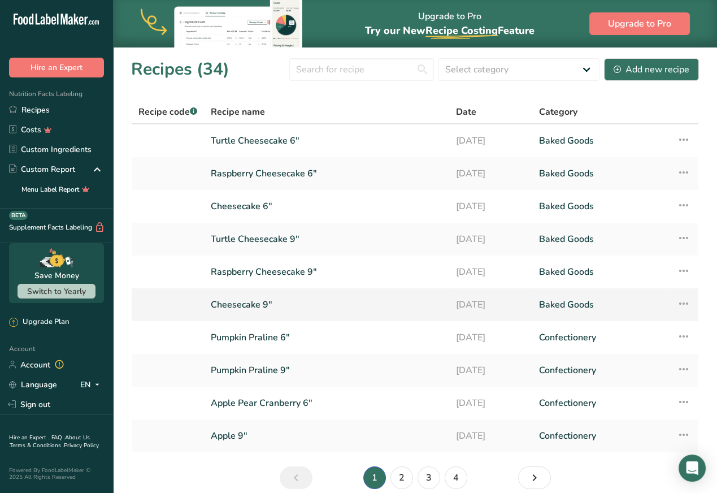
click at [253, 301] on link "Cheesecake 9"" at bounding box center [327, 305] width 232 height 24
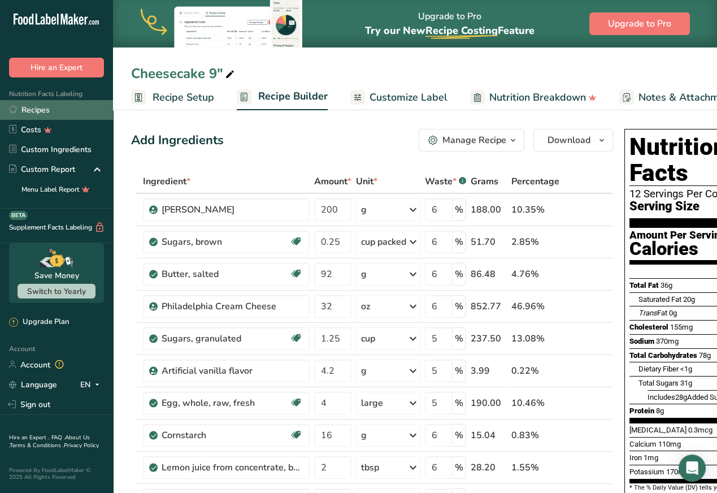
click at [51, 111] on link "Recipes" at bounding box center [56, 110] width 113 height 20
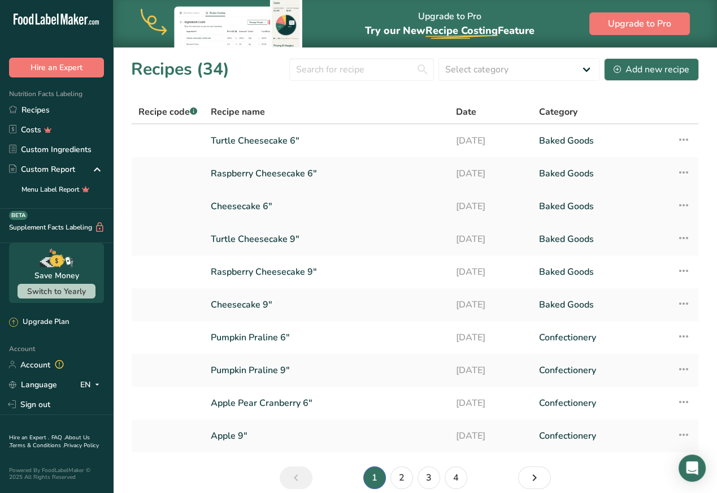
click at [228, 209] on link "Cheesecake 6"" at bounding box center [327, 206] width 232 height 24
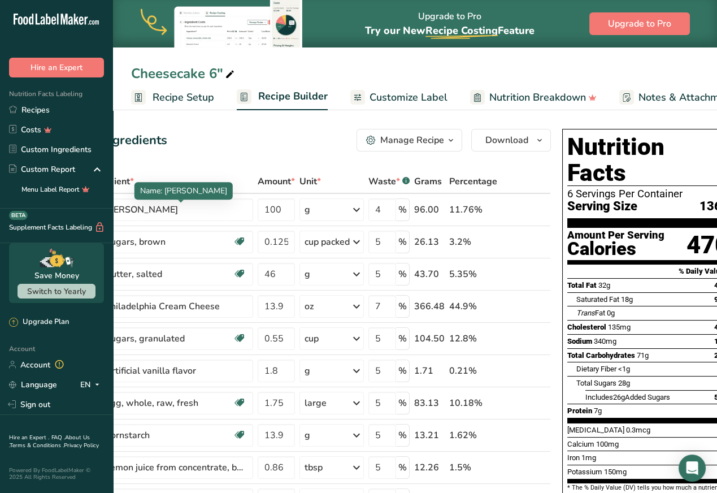
scroll to position [0, 76]
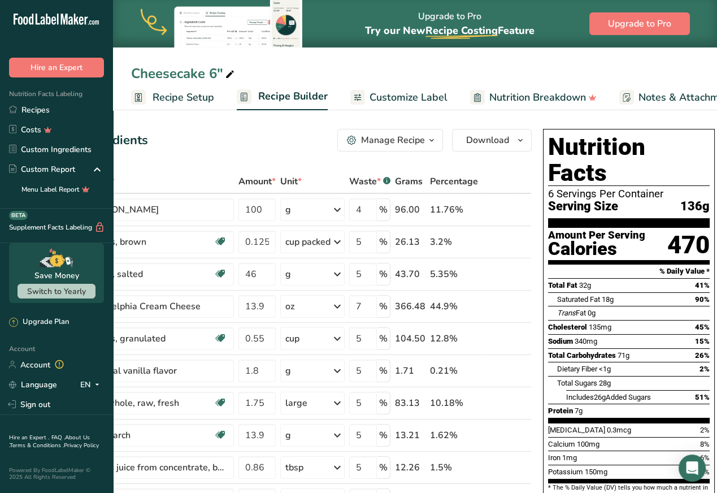
click at [408, 98] on span "Customize Label" at bounding box center [409, 97] width 78 height 15
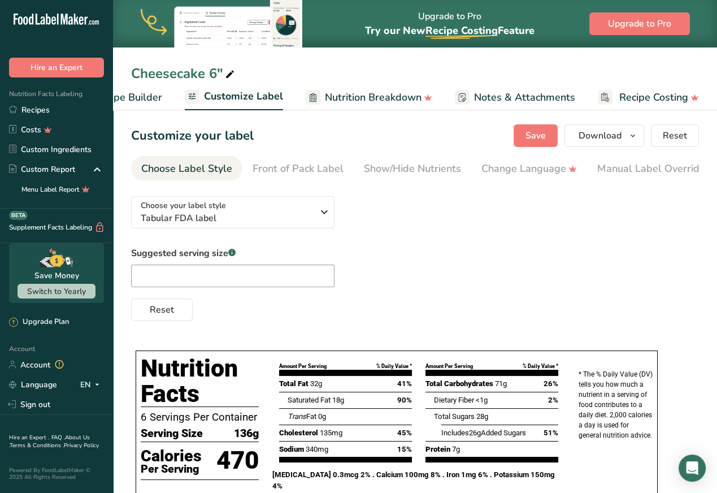
click at [142, 97] on span "Recipe Builder" at bounding box center [128, 97] width 68 height 15
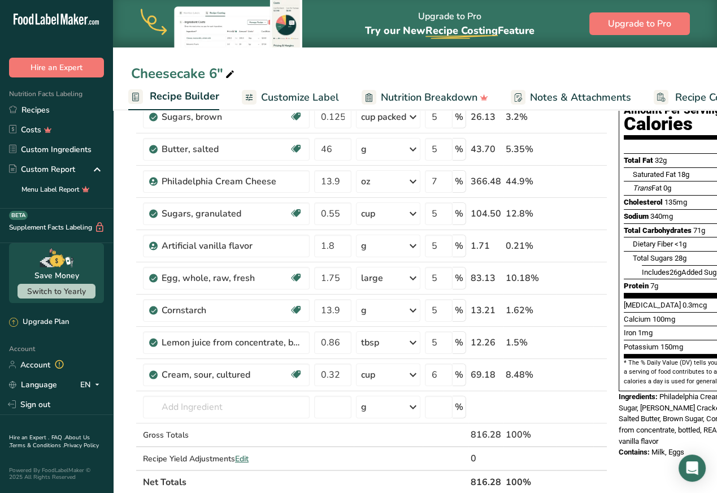
scroll to position [164, 0]
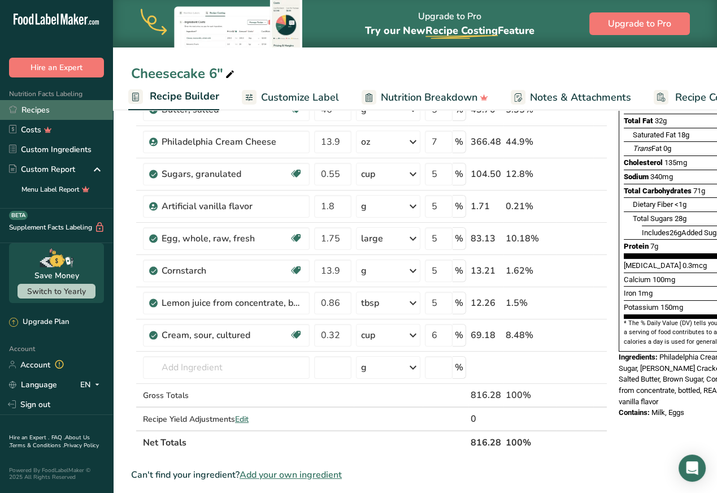
click at [57, 109] on link "Recipes" at bounding box center [56, 110] width 113 height 20
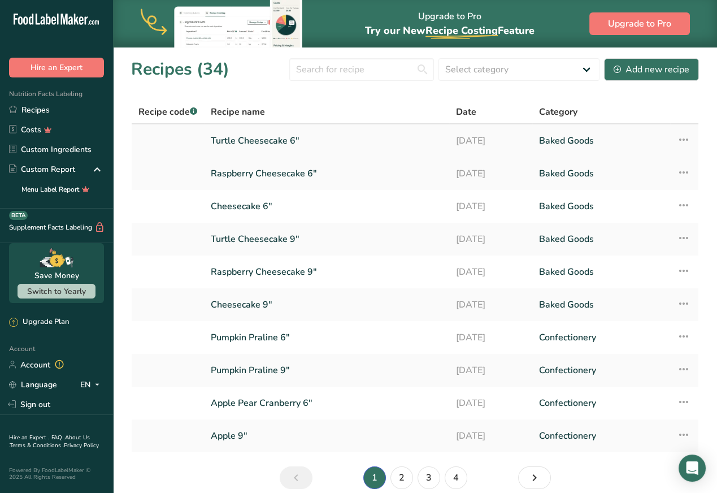
click at [244, 144] on link "Turtle Cheesecake 6"" at bounding box center [327, 141] width 232 height 24
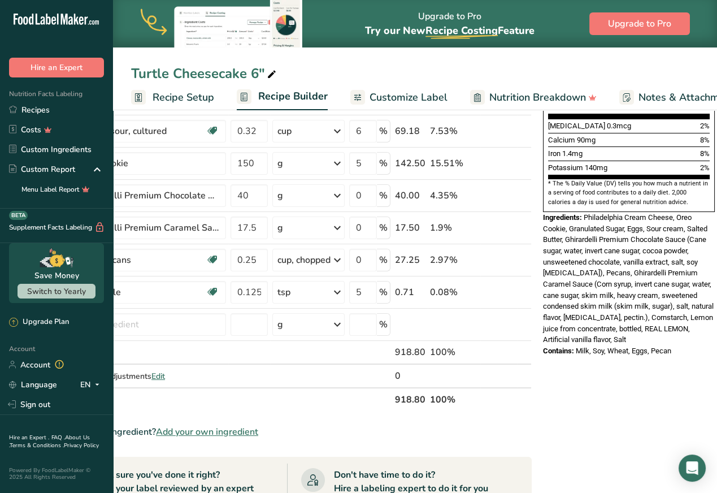
scroll to position [307, 0]
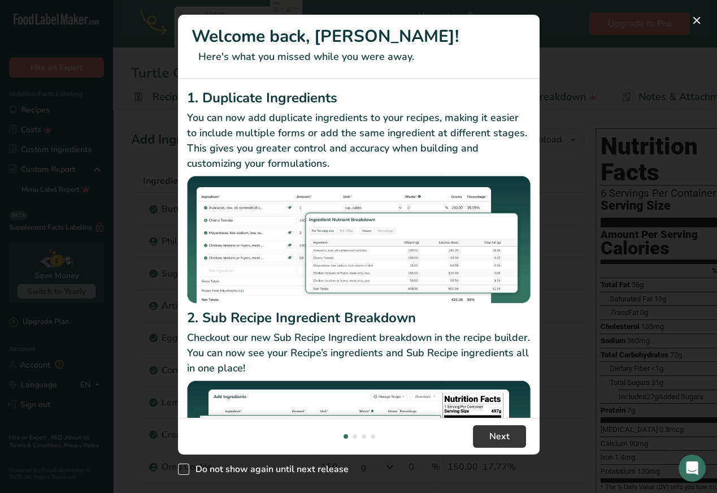
click at [186, 470] on span "New Features" at bounding box center [183, 468] width 11 height 11
click at [185, 470] on input "Do not show again until next release" at bounding box center [181, 468] width 7 height 7
checkbox input "true"
click at [517, 434] on button "Next" at bounding box center [499, 436] width 53 height 23
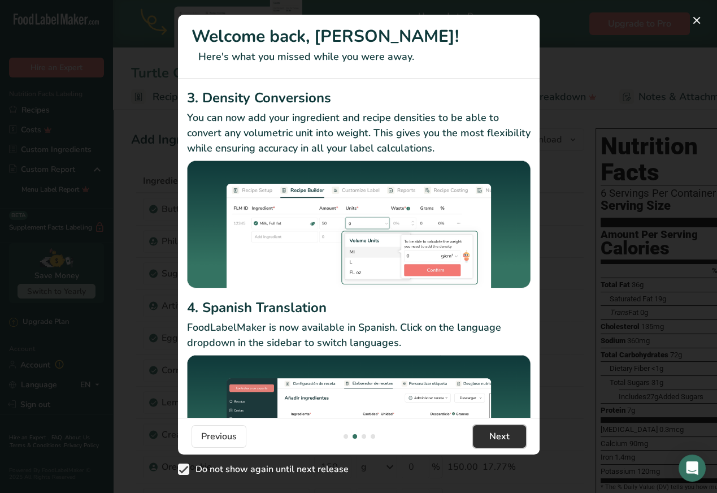
click at [517, 434] on button "Next" at bounding box center [499, 436] width 53 height 23
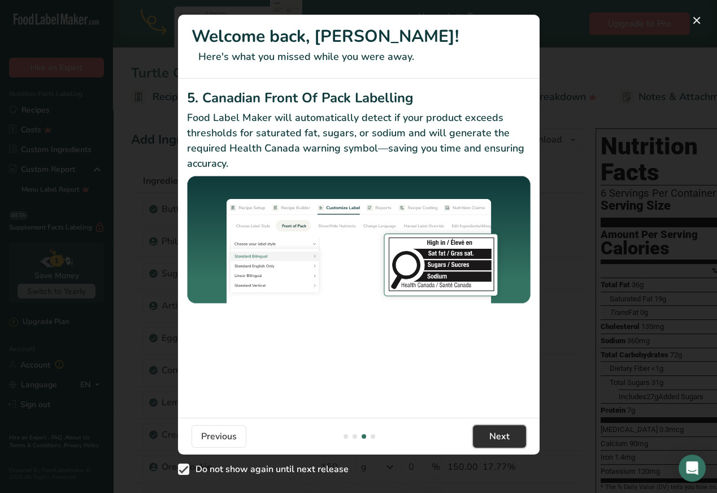
click at [517, 434] on button "Next" at bounding box center [499, 436] width 53 height 23
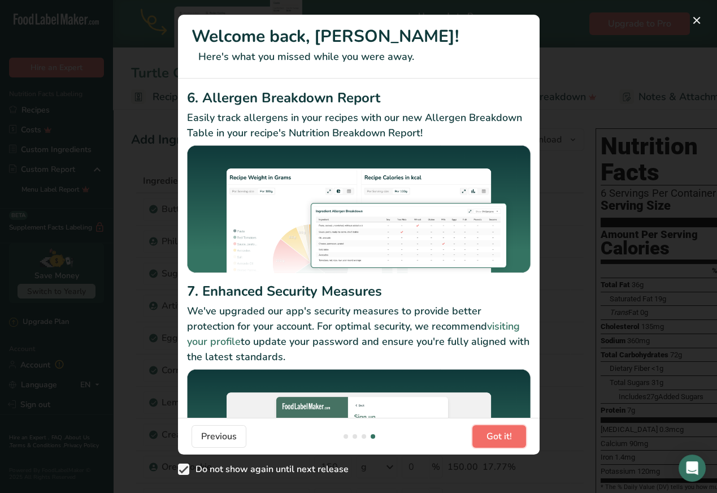
click at [517, 434] on button "Got it!" at bounding box center [499, 436] width 54 height 23
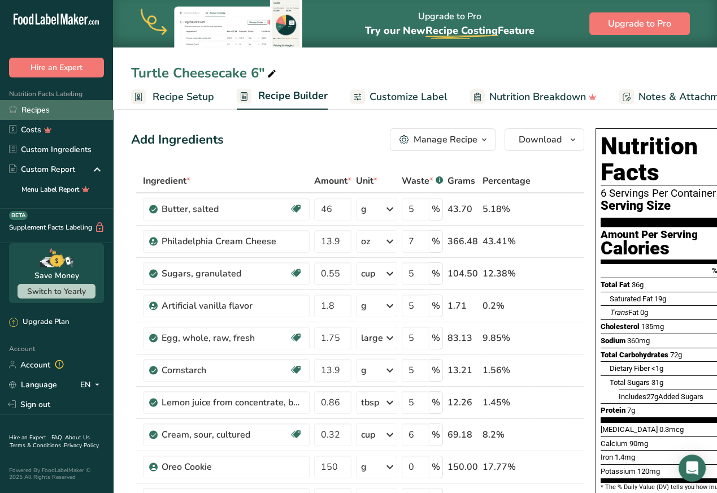
click at [48, 108] on link "Recipes" at bounding box center [56, 110] width 113 height 20
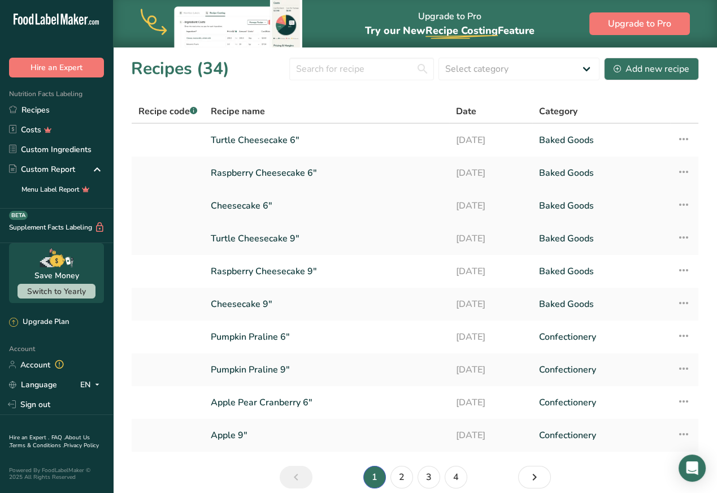
click at [225, 205] on link "Cheesecake 6"" at bounding box center [327, 206] width 232 height 24
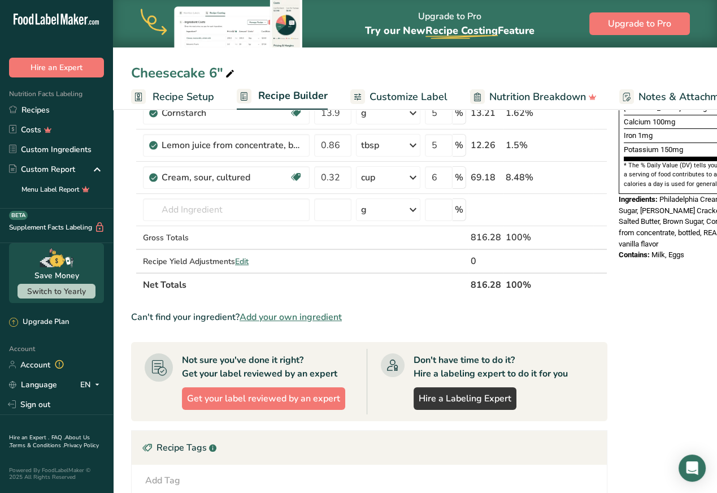
scroll to position [315, 0]
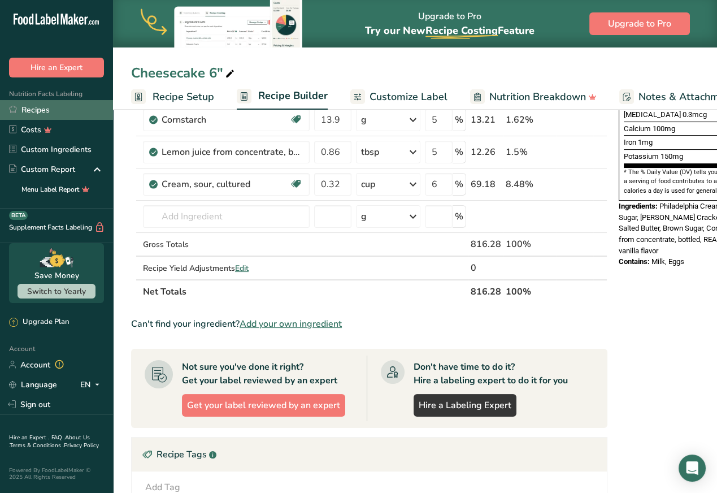
click at [42, 106] on link "Recipes" at bounding box center [56, 110] width 113 height 20
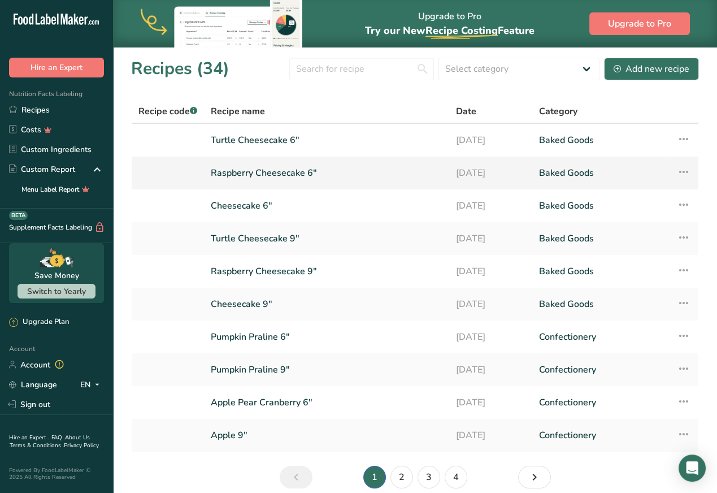
click at [250, 170] on link "Raspberry Cheesecake 6"" at bounding box center [327, 173] width 232 height 24
